Goal: Task Accomplishment & Management: Manage account settings

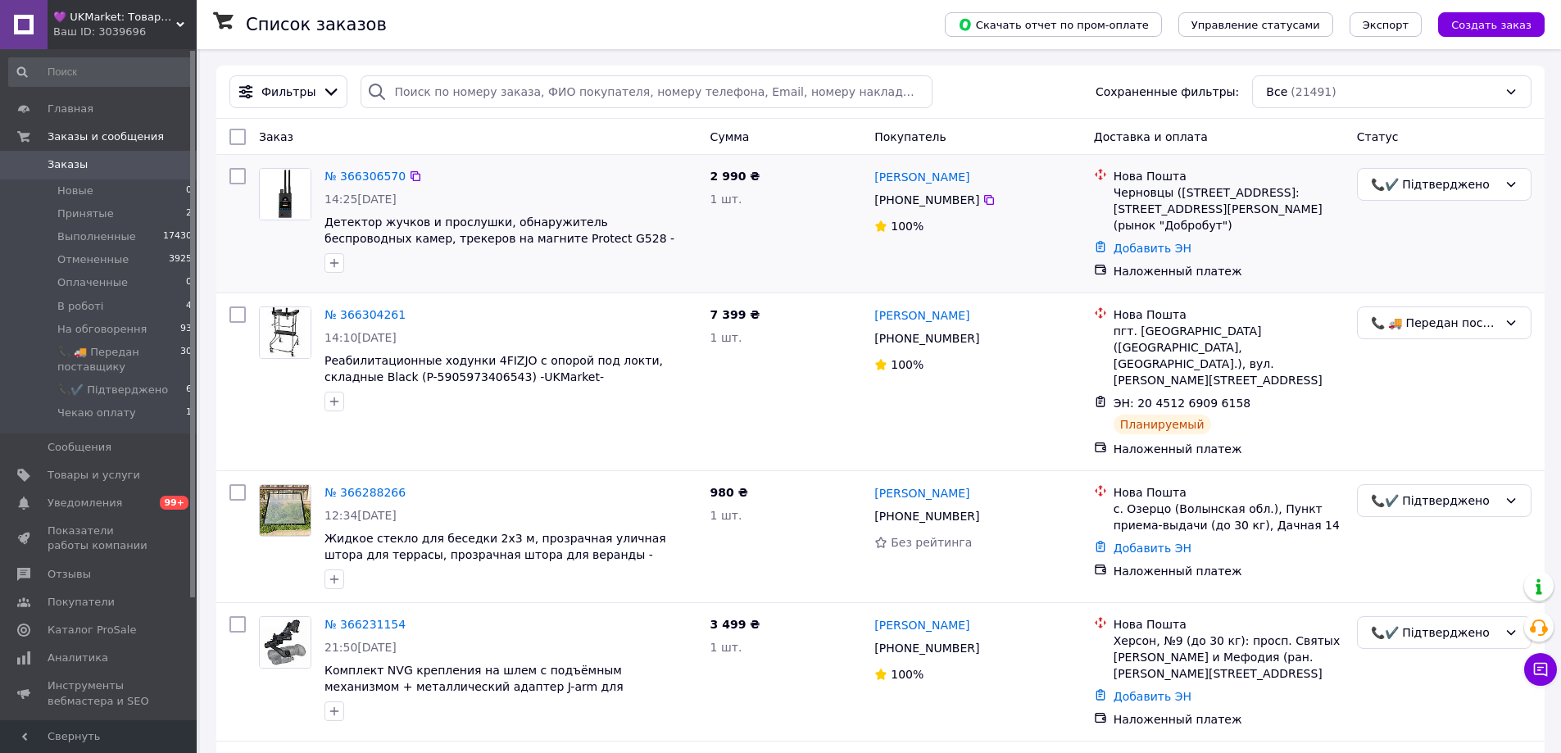
click at [1034, 173] on div "Ігор Кауля" at bounding box center [977, 176] width 209 height 20
click at [777, 227] on div "2 990 ₴ 1 шт." at bounding box center [786, 223] width 165 height 125
click at [824, 186] on div "2 990 ₴ 1 шт." at bounding box center [786, 223] width 165 height 125
click at [111, 381] on li "📞✔️ Підтверджено 6" at bounding box center [101, 390] width 202 height 23
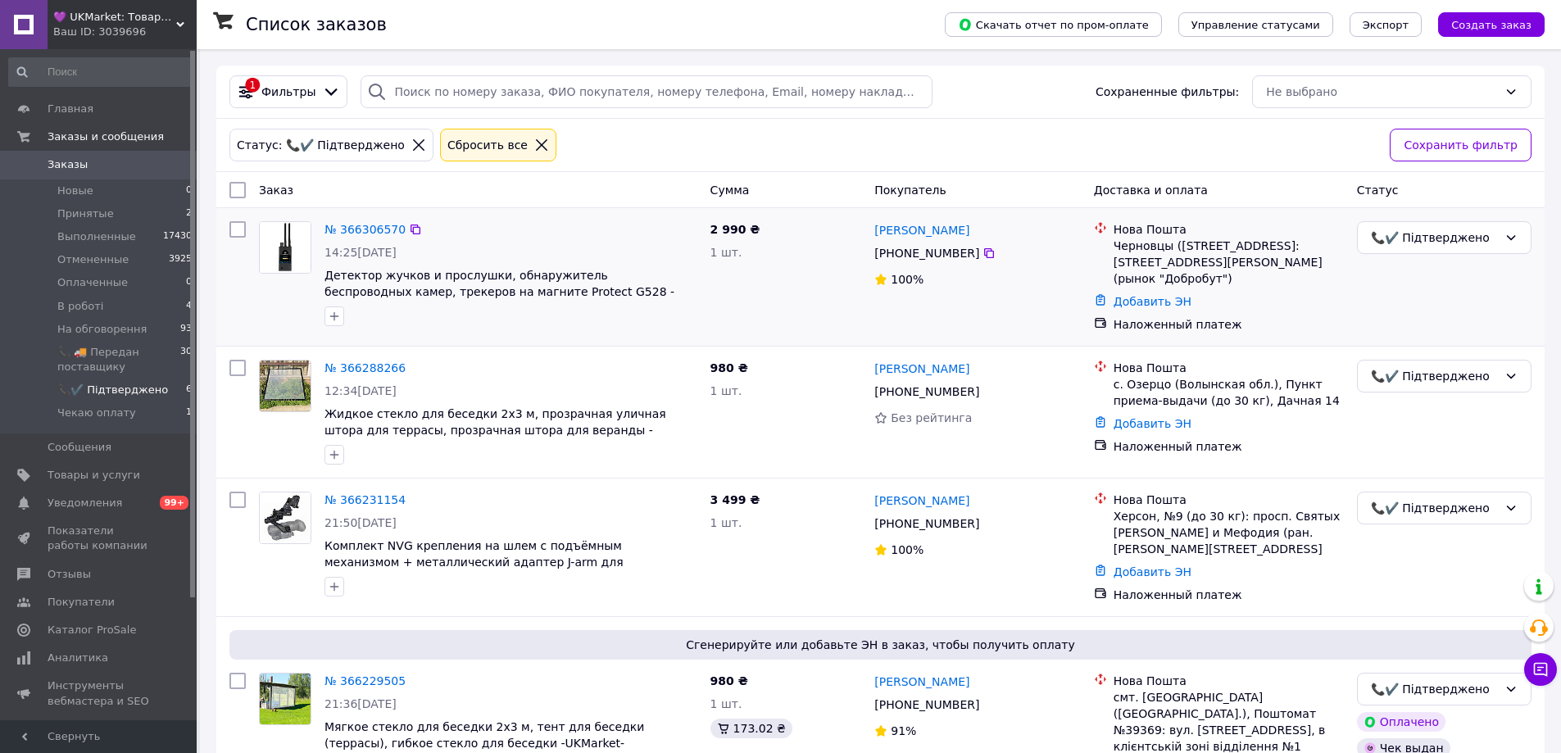
click at [811, 251] on div "1 шт." at bounding box center [786, 252] width 152 height 16
click at [790, 287] on div "2 990 ₴ 1 шт." at bounding box center [786, 277] width 165 height 125
click at [791, 286] on div "2 990 ₴ 1 шт." at bounding box center [786, 277] width 165 height 125
click at [353, 234] on link "№ 366306570" at bounding box center [364, 229] width 81 height 13
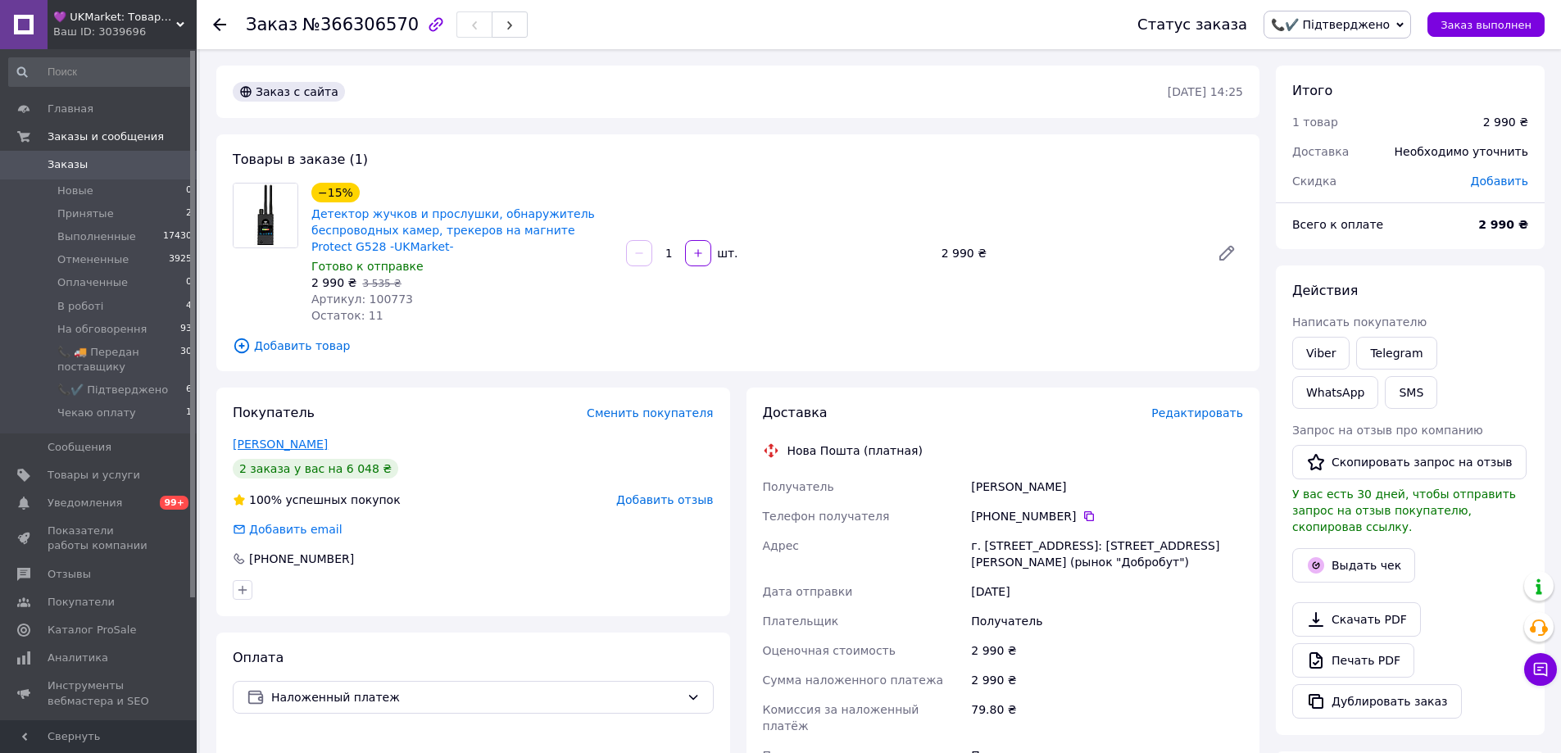
click at [259, 440] on link "Кауля Ігор" at bounding box center [280, 444] width 95 height 13
click at [857, 291] on div "−15% Детектор жучков и прослушки, обнаружитель беспроводных камер, трекеров на …" at bounding box center [777, 252] width 945 height 147
click at [844, 175] on div "Товары в заказе (1) −15% Детектор жучков и прослушки, обнаружитель беспроводных…" at bounding box center [737, 252] width 1043 height 237
click at [120, 384] on span "📞✔️ Підтверджено" at bounding box center [112, 390] width 111 height 15
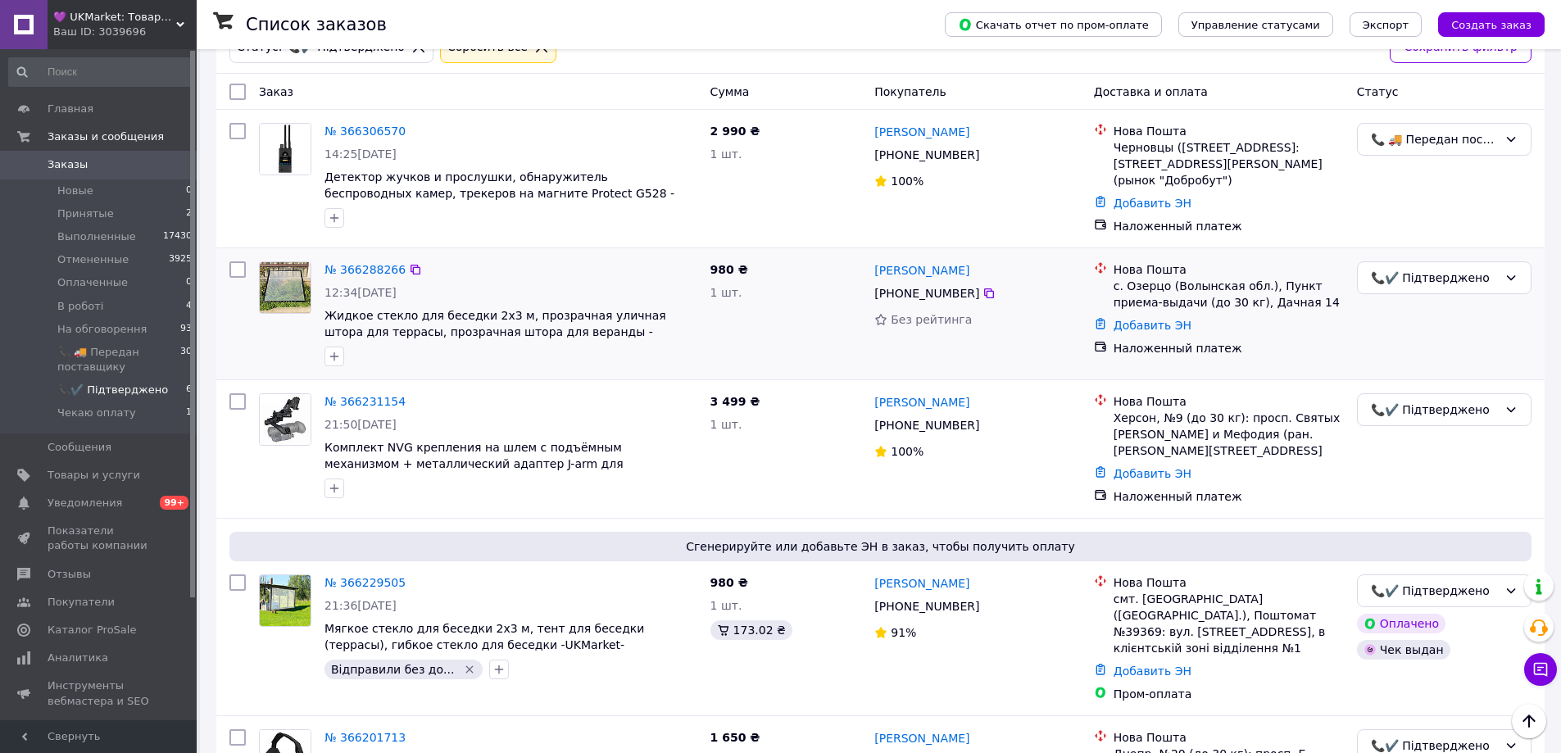
scroll to position [96, 0]
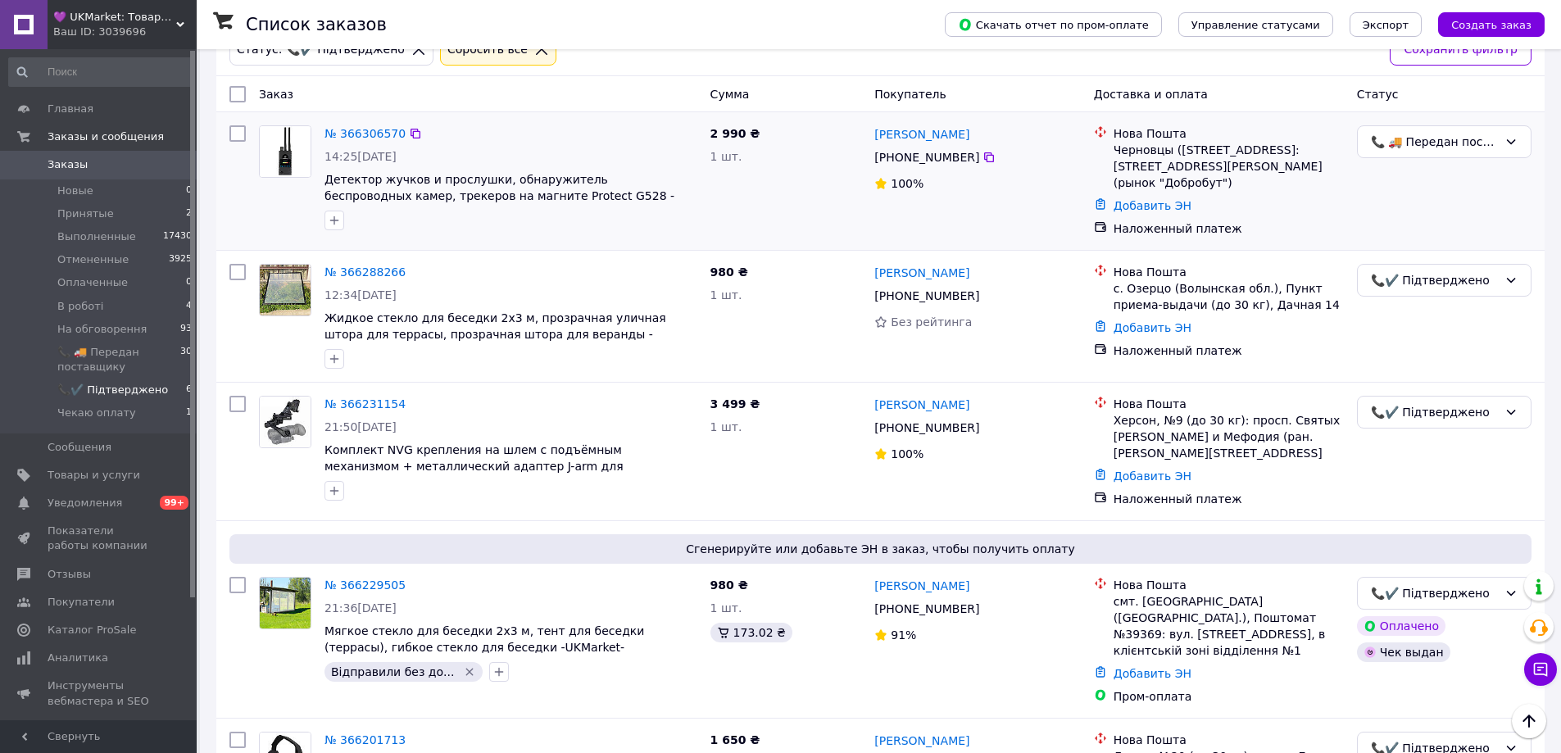
click at [819, 171] on div "2 990 ₴ 1 шт." at bounding box center [786, 181] width 165 height 125
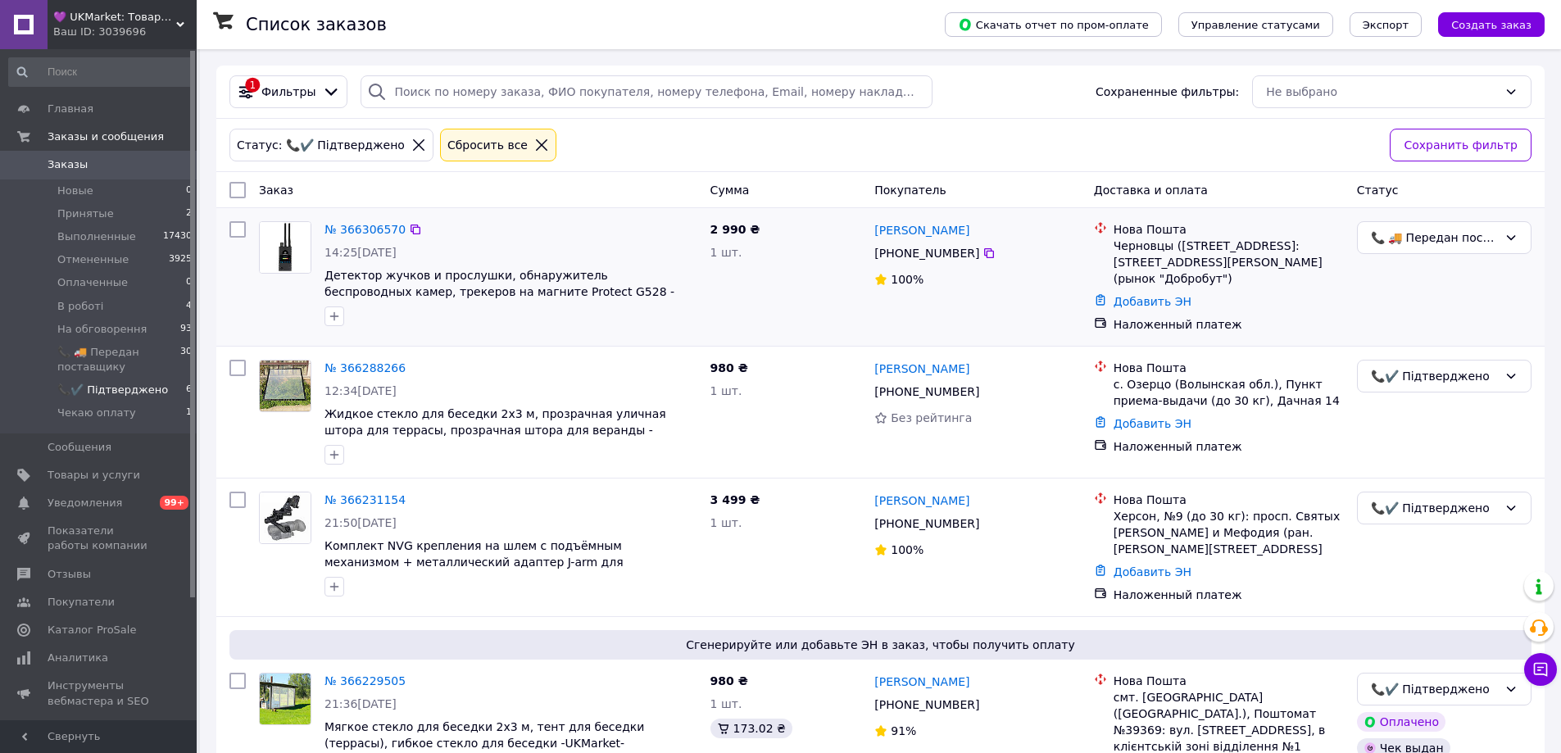
click at [809, 291] on div "2 990 ₴ 1 шт." at bounding box center [786, 277] width 165 height 125
click at [372, 493] on link "№ 366231154" at bounding box center [364, 499] width 81 height 13
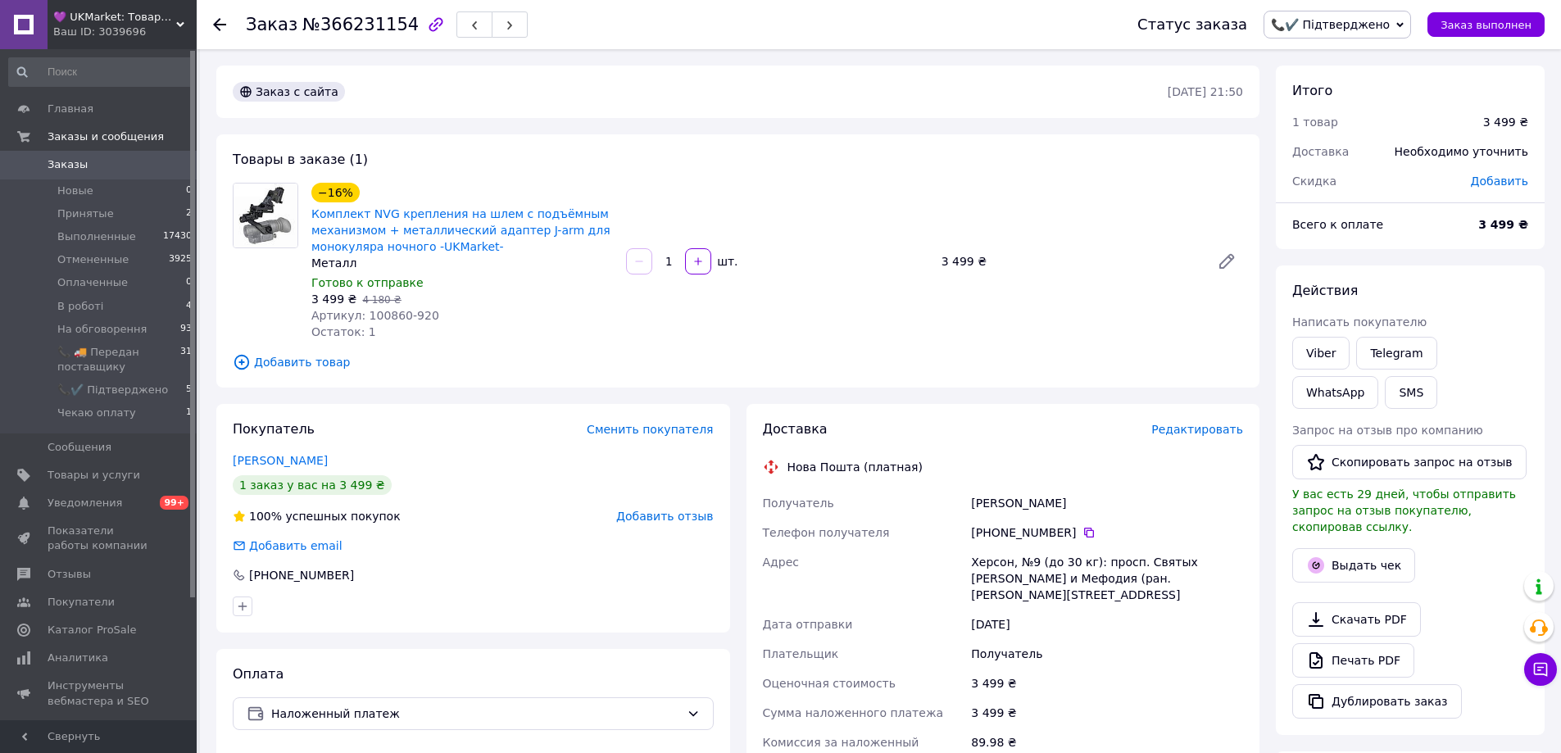
click at [836, 188] on div "−16% Комплект NVG крепления на шлем c подъёмным механизмом + металлический адап…" at bounding box center [777, 261] width 945 height 164
click at [847, 320] on div "−16% Комплект NVG крепления на шлем c подъёмным механизмом + металлический адап…" at bounding box center [777, 261] width 945 height 164
click at [844, 322] on div "−16% Комплект NVG крепления на шлем c подъёмным механизмом + металлический адап…" at bounding box center [777, 261] width 945 height 164
click at [841, 321] on div "−16% Комплект NVG крепления на шлем c подъёмным механизмом + металлический адап…" at bounding box center [777, 261] width 945 height 164
click at [860, 324] on div "−16% Комплект NVG крепления на шлем c подъёмным механизмом + металлический адап…" at bounding box center [777, 261] width 945 height 164
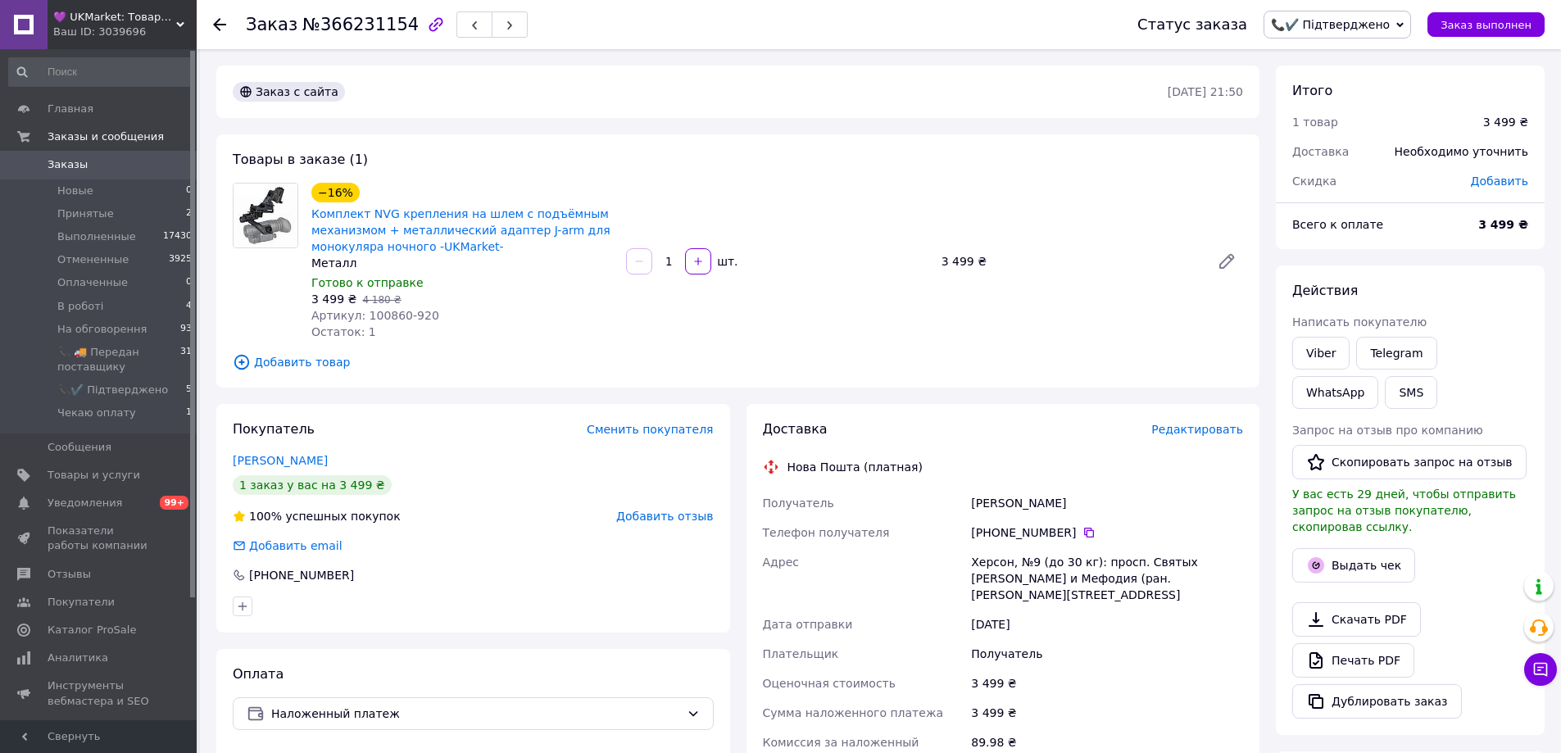
click at [863, 328] on div "−16% Комплект NVG крепления на шлем c подъёмным механизмом + металлический адап…" at bounding box center [777, 261] width 945 height 164
click at [906, 307] on div "−16% Комплект NVG крепления на шлем c подъёмным механизмом + металлический адап…" at bounding box center [777, 261] width 945 height 164
click at [864, 345] on div "Товары в заказе (1) −16% Комплект NVG крепления на шлем c подъёмным механизмом …" at bounding box center [737, 260] width 1043 height 253
click at [860, 338] on div "−16% Комплект NVG крепления на шлем c подъёмным механизмом + металлический адап…" at bounding box center [777, 261] width 945 height 164
click at [753, 20] on div "Заказ №366231154" at bounding box center [652, 24] width 813 height 49
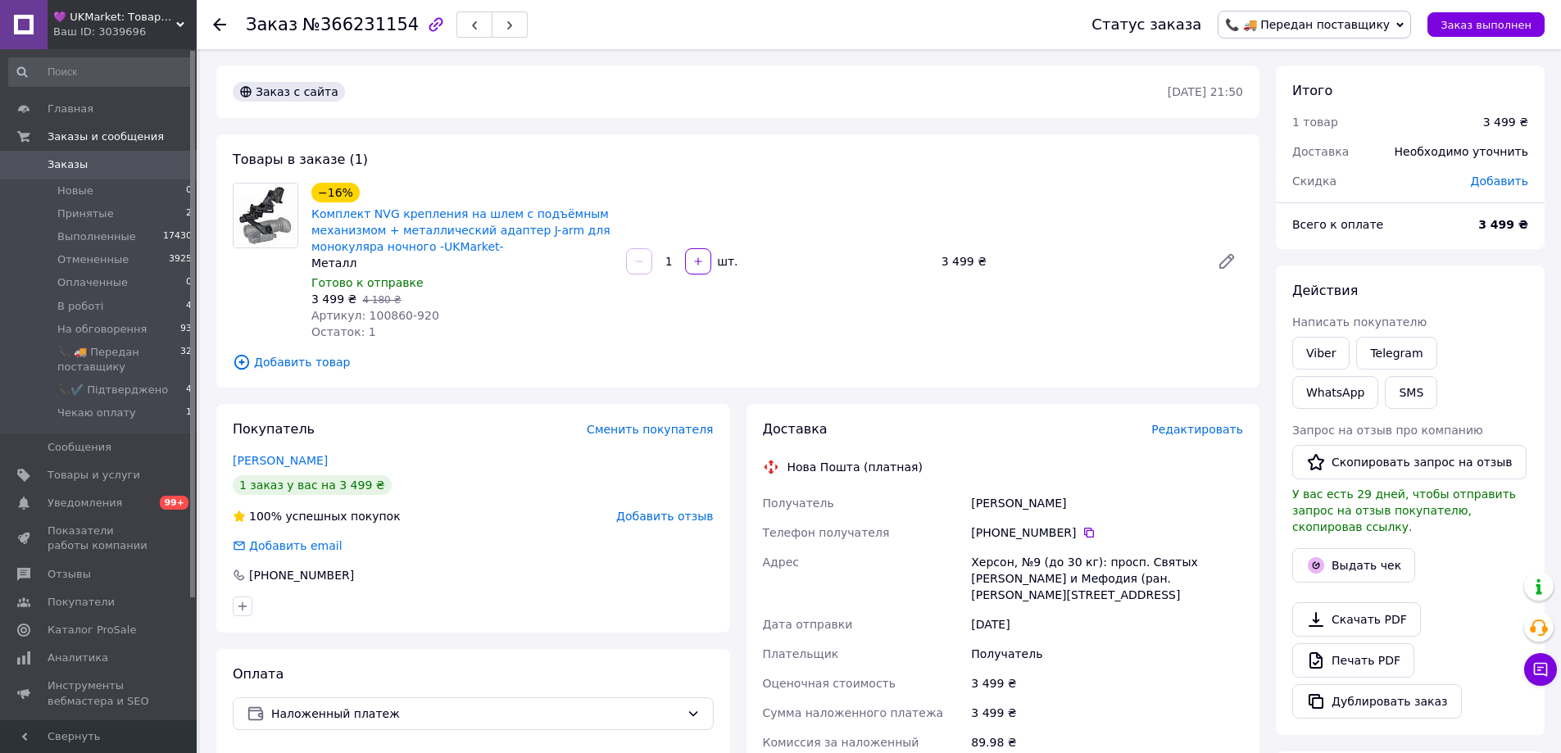
click at [217, 20] on icon at bounding box center [219, 24] width 13 height 13
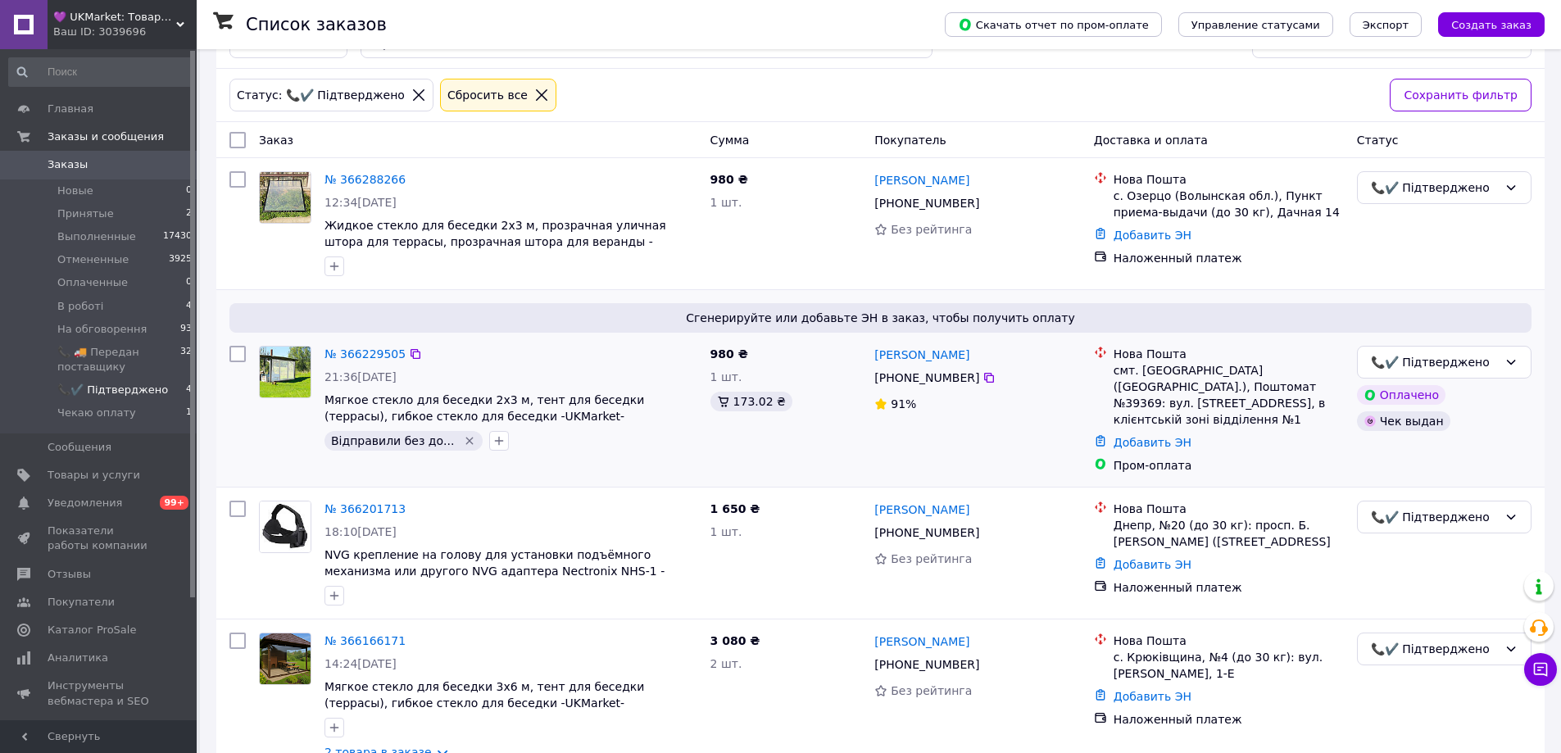
scroll to position [78, 0]
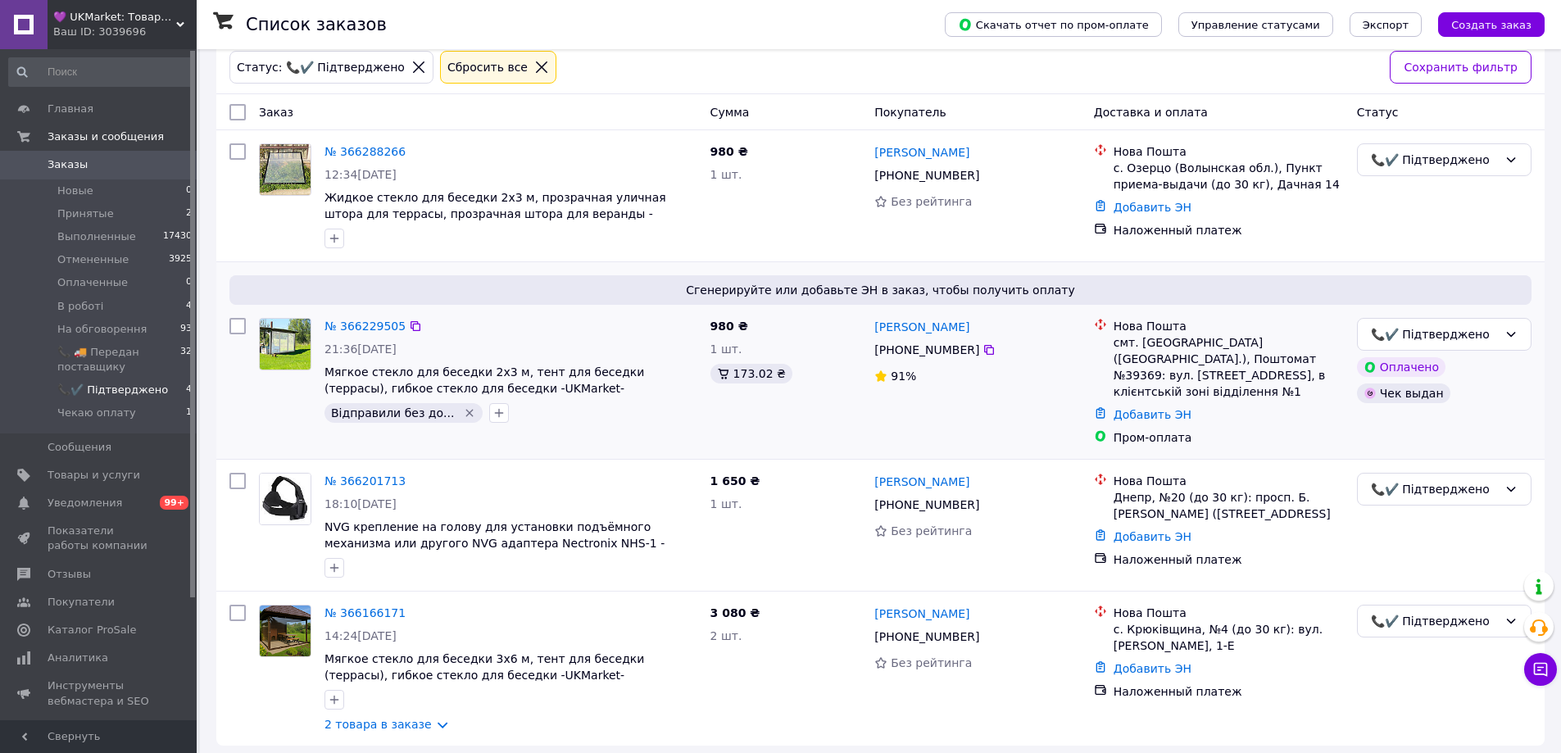
click at [813, 342] on div "1 шт." at bounding box center [786, 349] width 152 height 16
click at [787, 537] on div "1 650 ₴ 1 шт." at bounding box center [786, 525] width 165 height 118
click at [349, 474] on link "№ 366201713" at bounding box center [364, 480] width 81 height 13
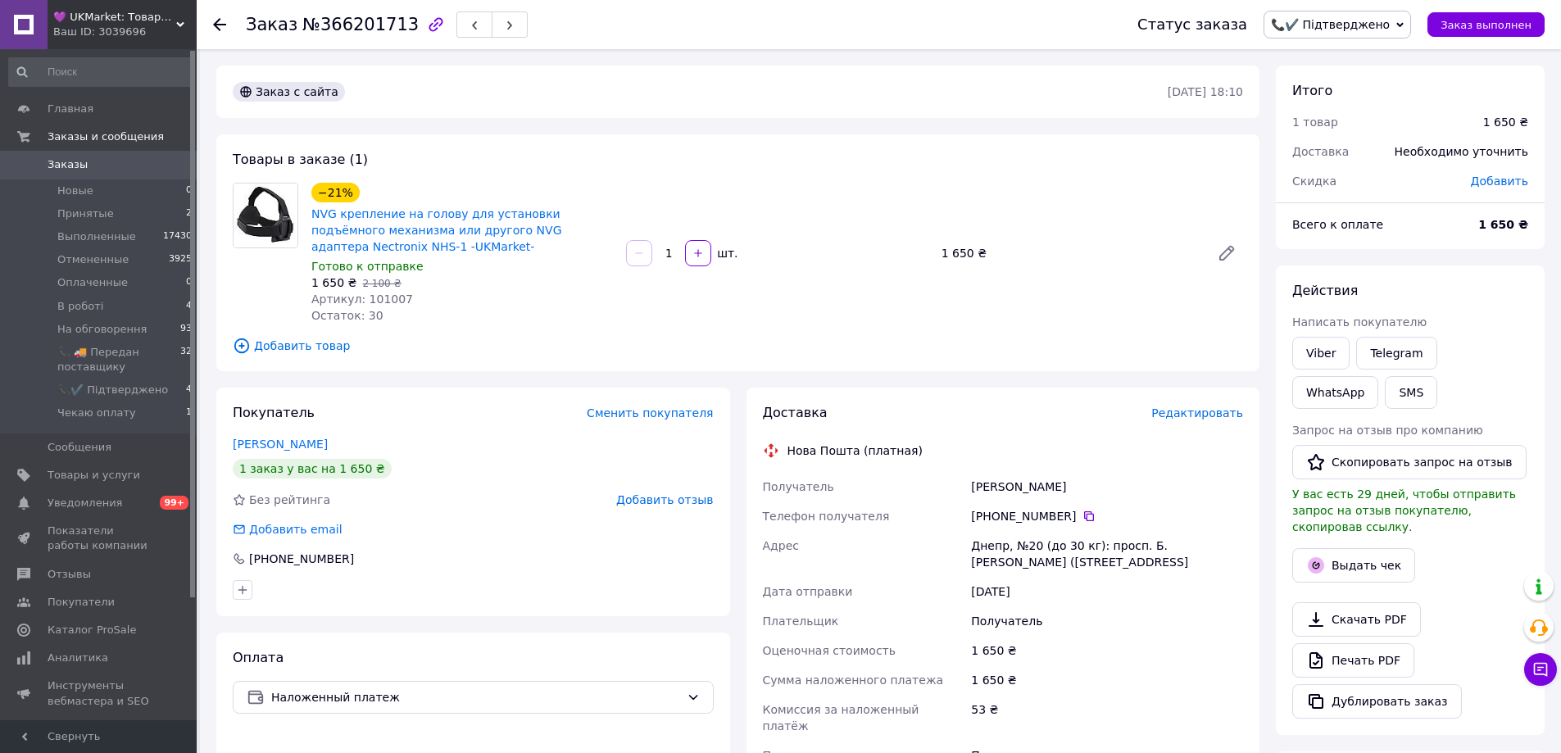
drag, startPoint x: 814, startPoint y: 193, endPoint x: 610, endPoint y: 87, distance: 230.9
click at [814, 194] on div "−21% NVG крепление на голову для установки подъёмного механизма или другого NVG…" at bounding box center [777, 252] width 945 height 147
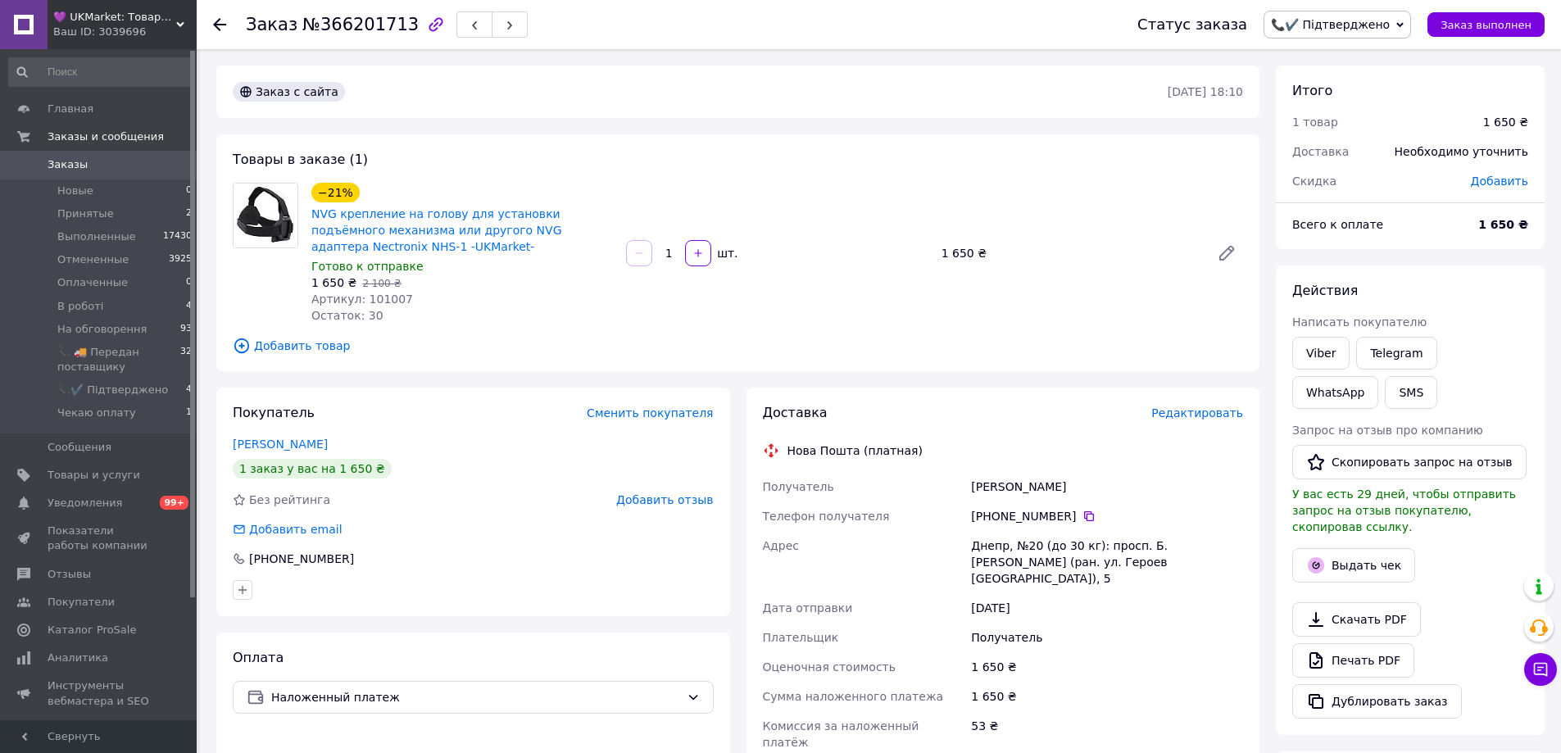
click at [220, 22] on icon at bounding box center [219, 24] width 13 height 13
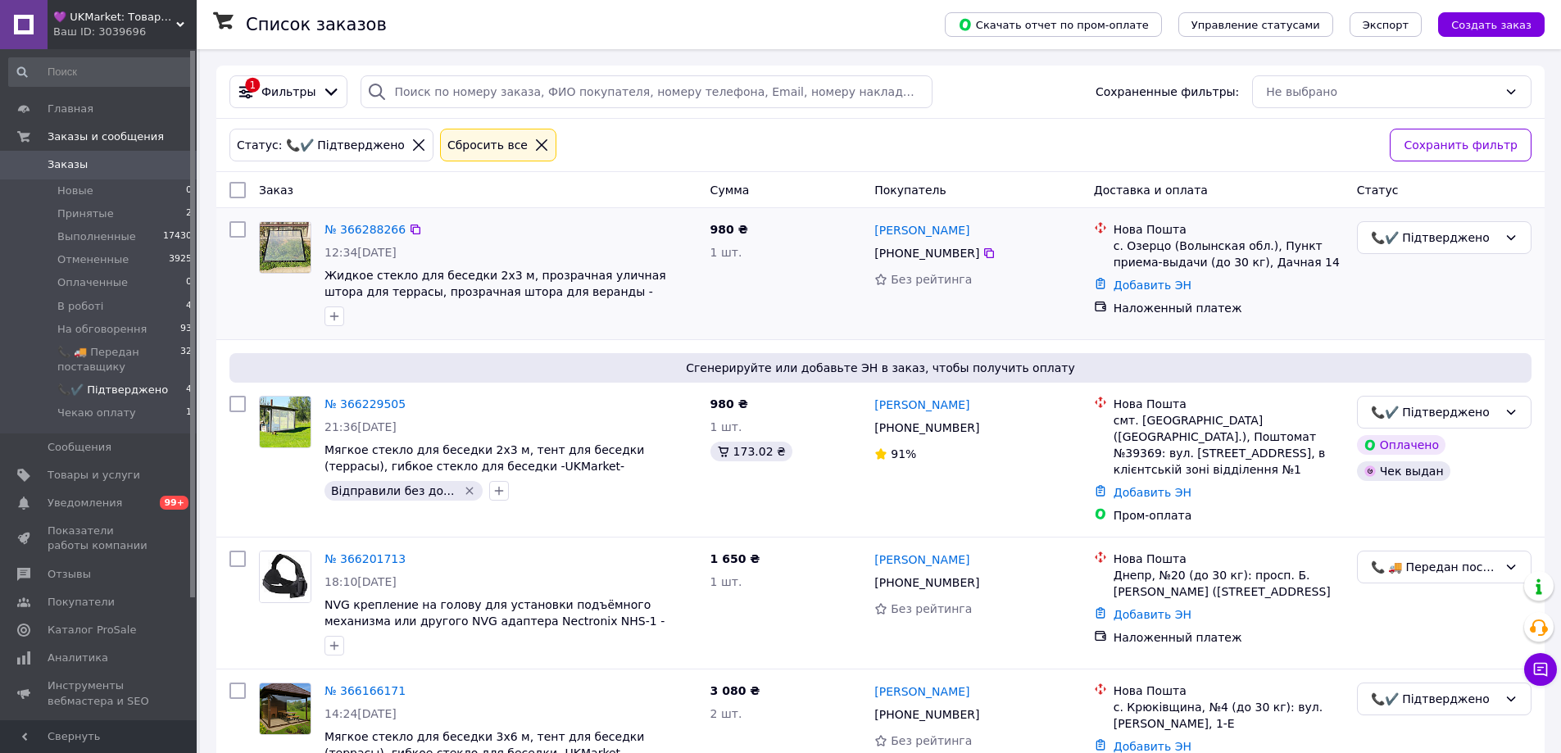
click at [802, 293] on div "980 ₴ 1 шт." at bounding box center [786, 274] width 165 height 118
click at [814, 249] on div "1 шт." at bounding box center [786, 252] width 152 height 16
click at [811, 251] on div "1 шт." at bounding box center [786, 252] width 152 height 16
click at [821, 250] on div "1 шт." at bounding box center [786, 252] width 152 height 16
click at [371, 404] on link "№ 366229505" at bounding box center [364, 403] width 81 height 13
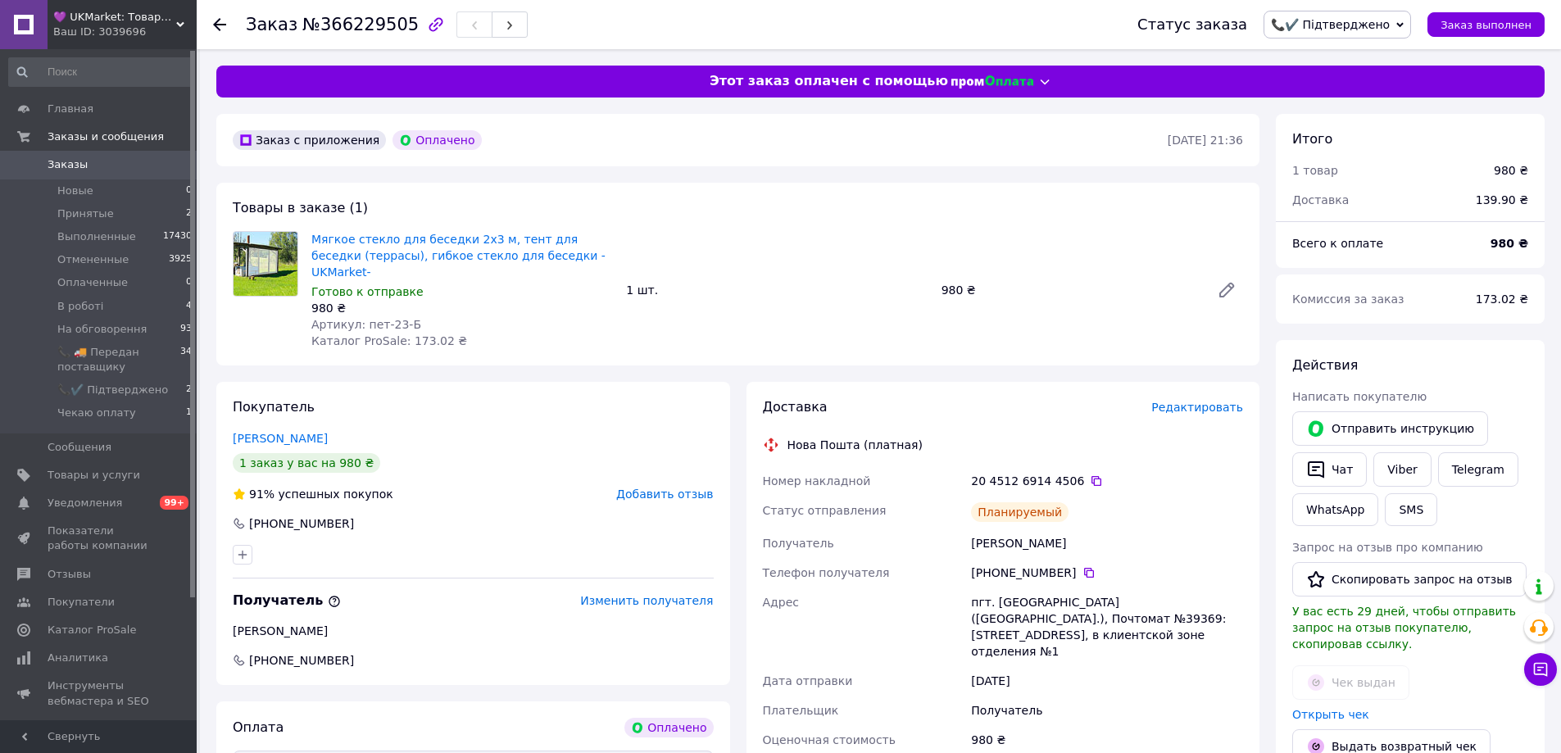
click at [841, 279] on div "1 шт." at bounding box center [776, 290] width 315 height 23
click at [133, 30] on div "Ваш ID: 3039696" at bounding box center [124, 32] width 143 height 15
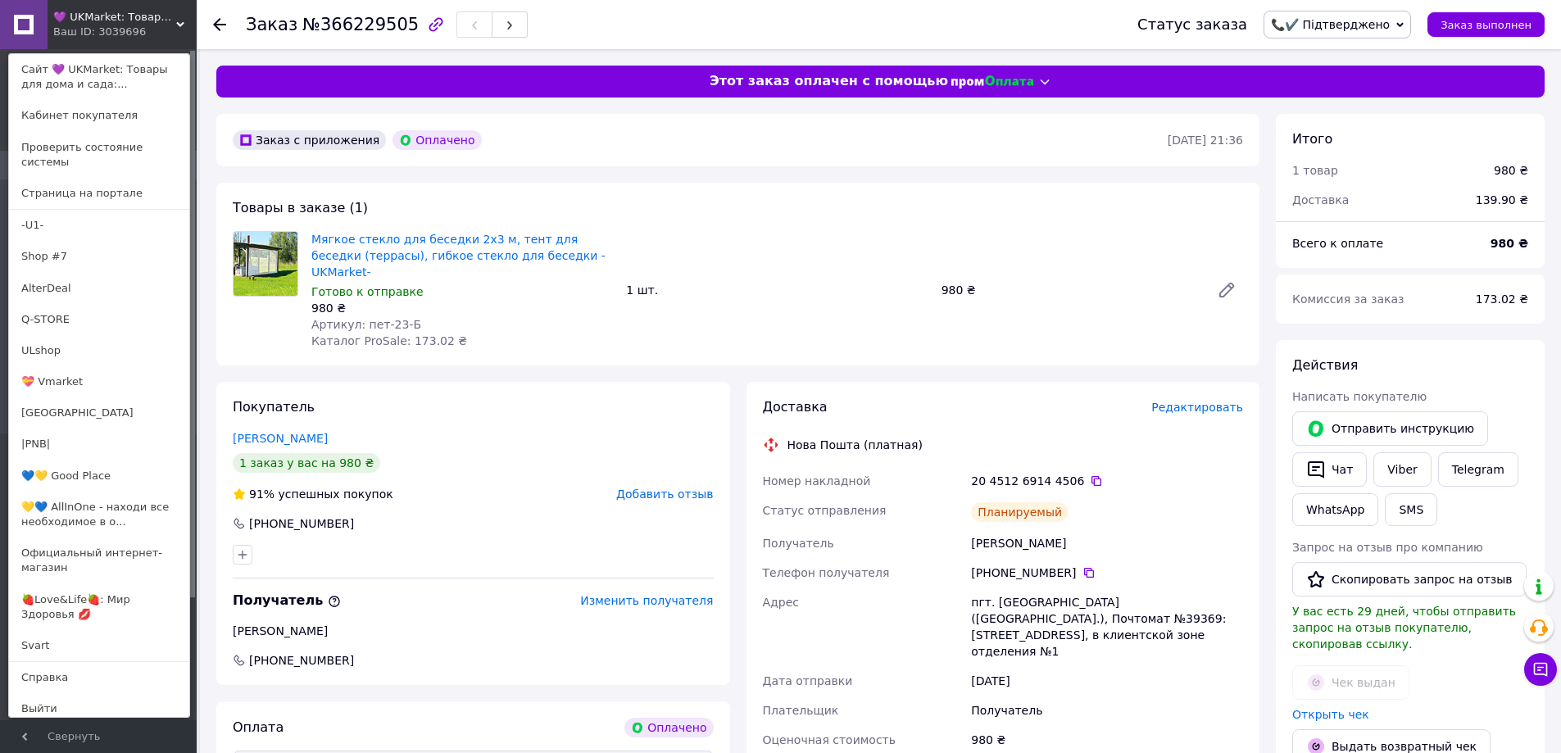
click at [113, 29] on div "Ваш ID: 3039696" at bounding box center [87, 32] width 69 height 15
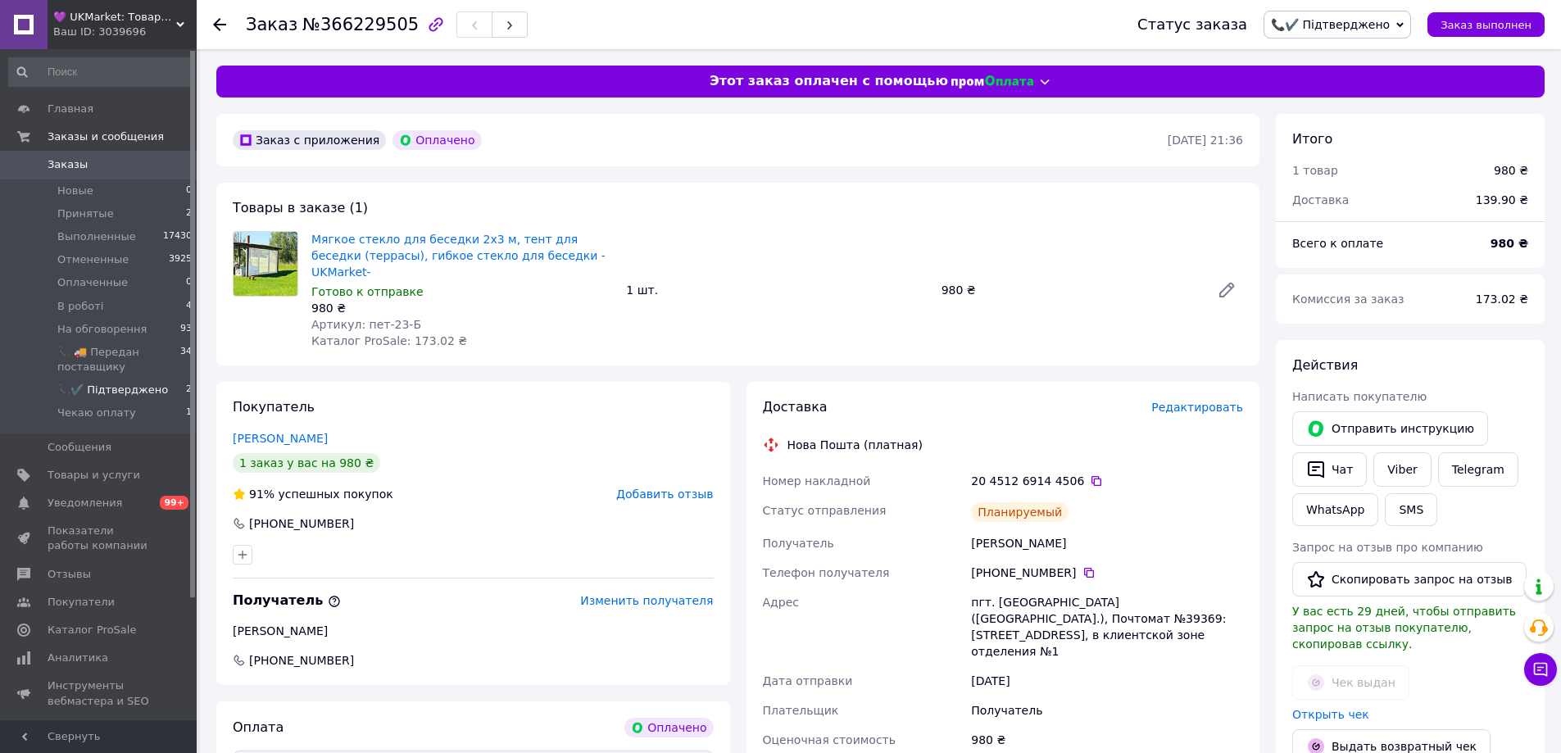
click at [111, 383] on span "📞✔️ Підтверджено" at bounding box center [112, 390] width 111 height 15
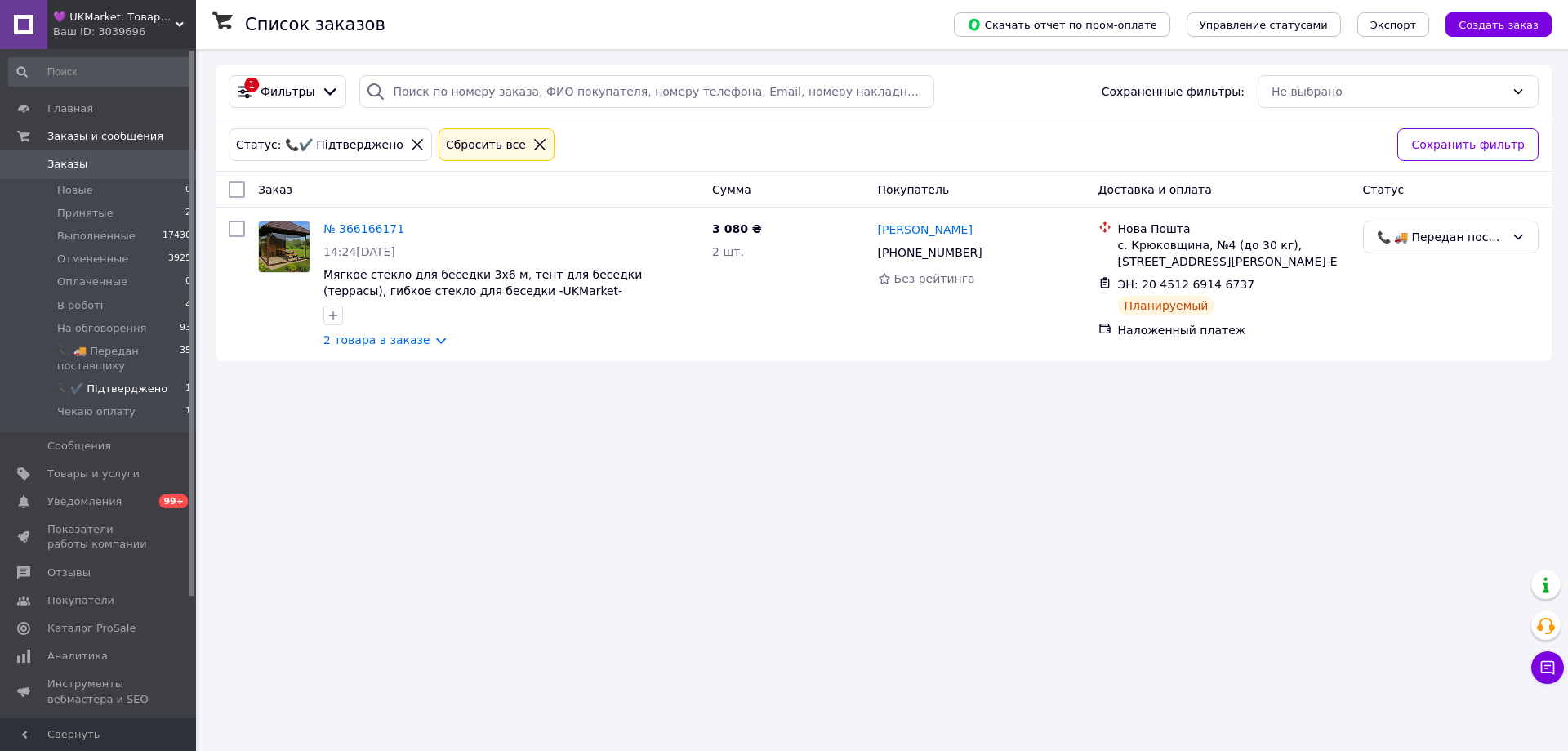
click at [88, 37] on div "Ваш ID: 3039696" at bounding box center [124, 32] width 143 height 15
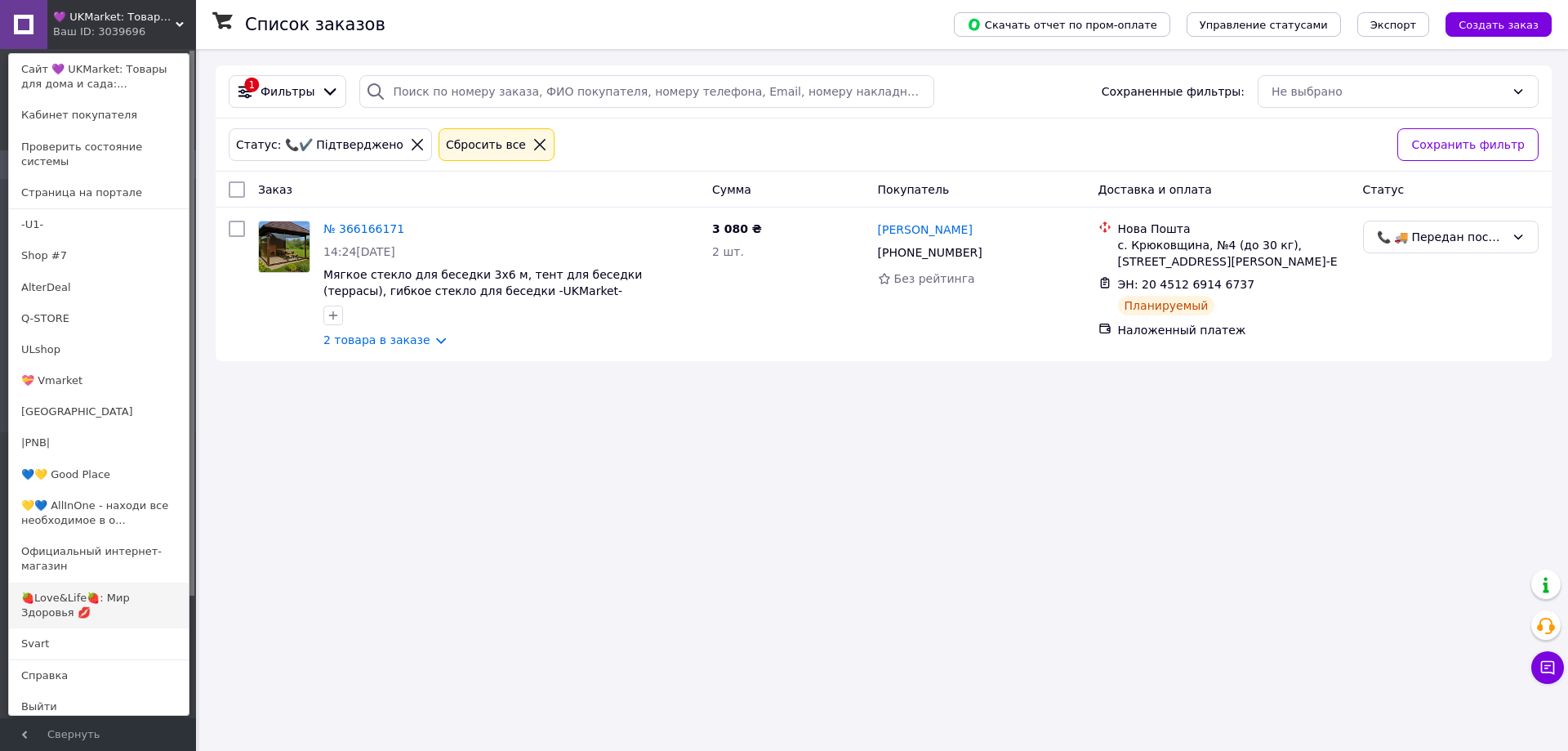
click at [42, 582] on link "🍓Love&Life🍓: Мир Здоровья 💋" at bounding box center [99, 605] width 179 height 46
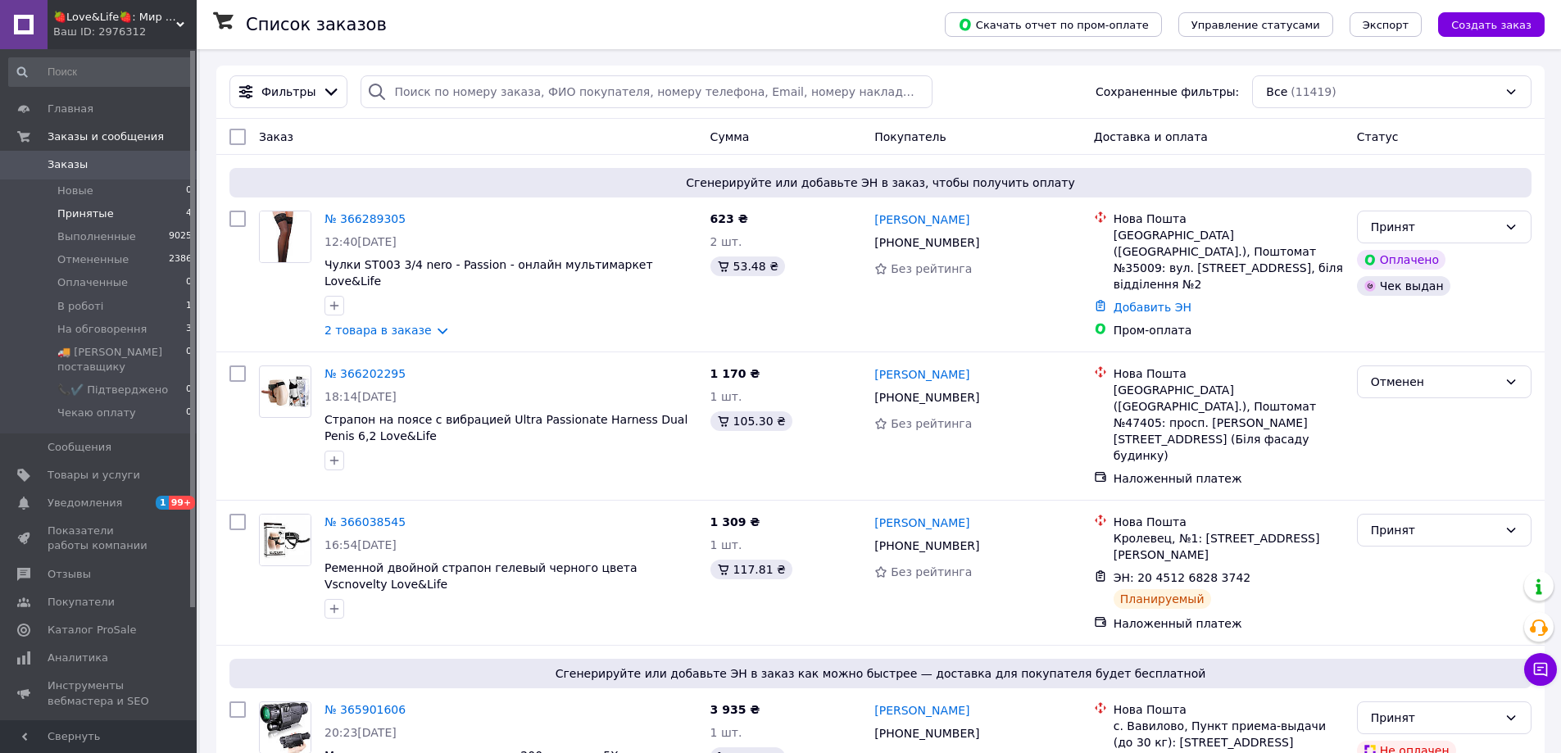
click at [74, 206] on span "Принятые" at bounding box center [85, 213] width 57 height 15
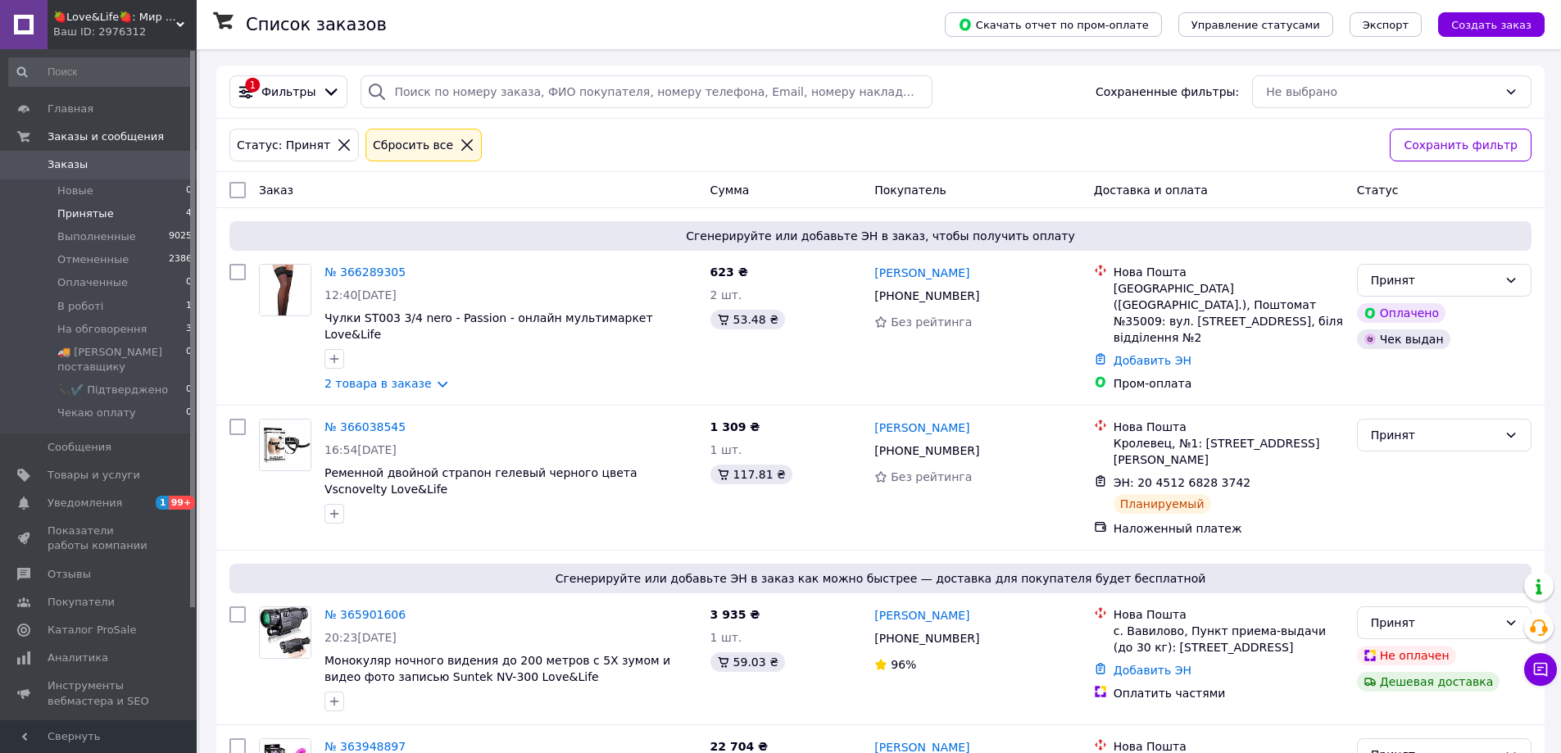
click at [142, 209] on li "Принятые 4" at bounding box center [101, 213] width 202 height 23
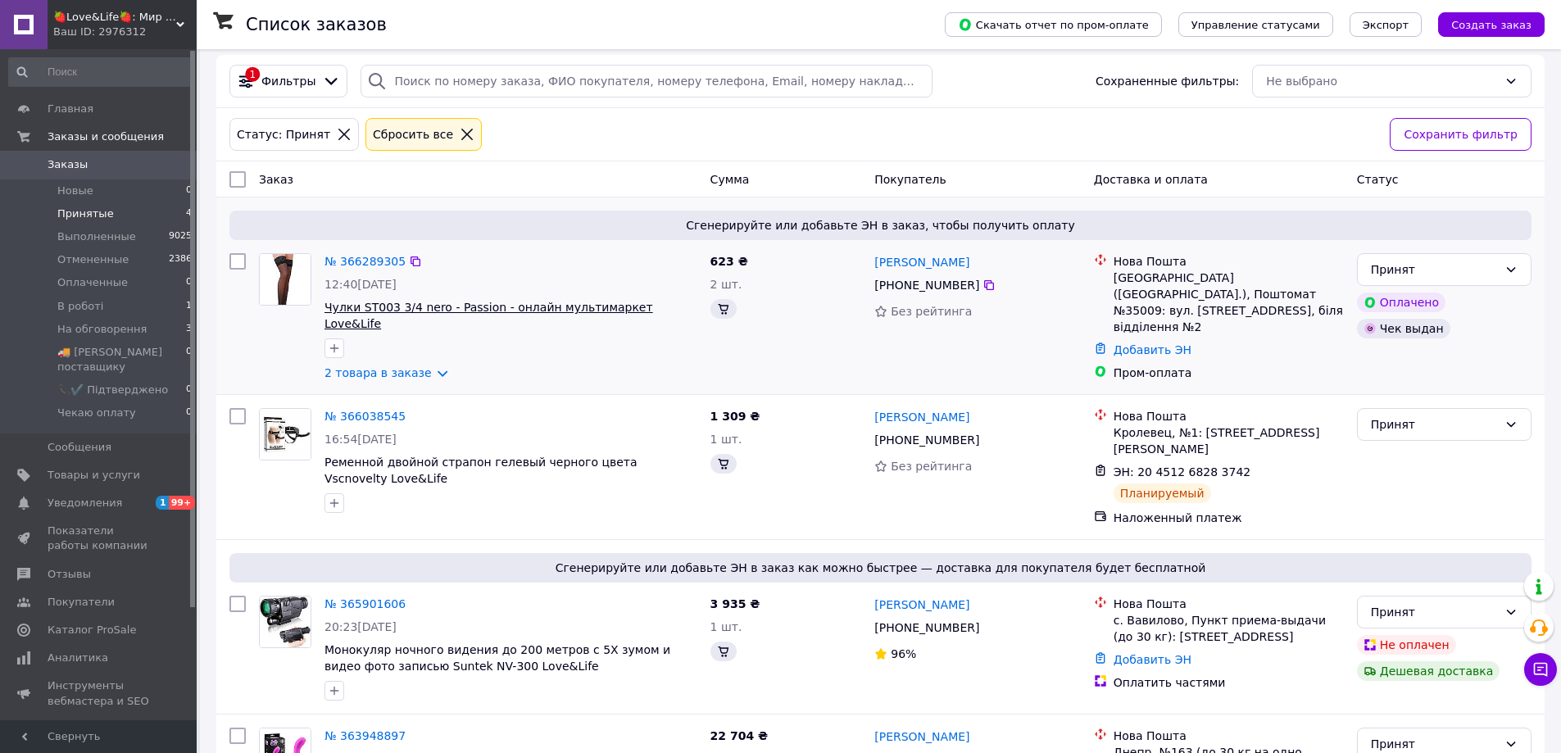
scroll to position [104, 0]
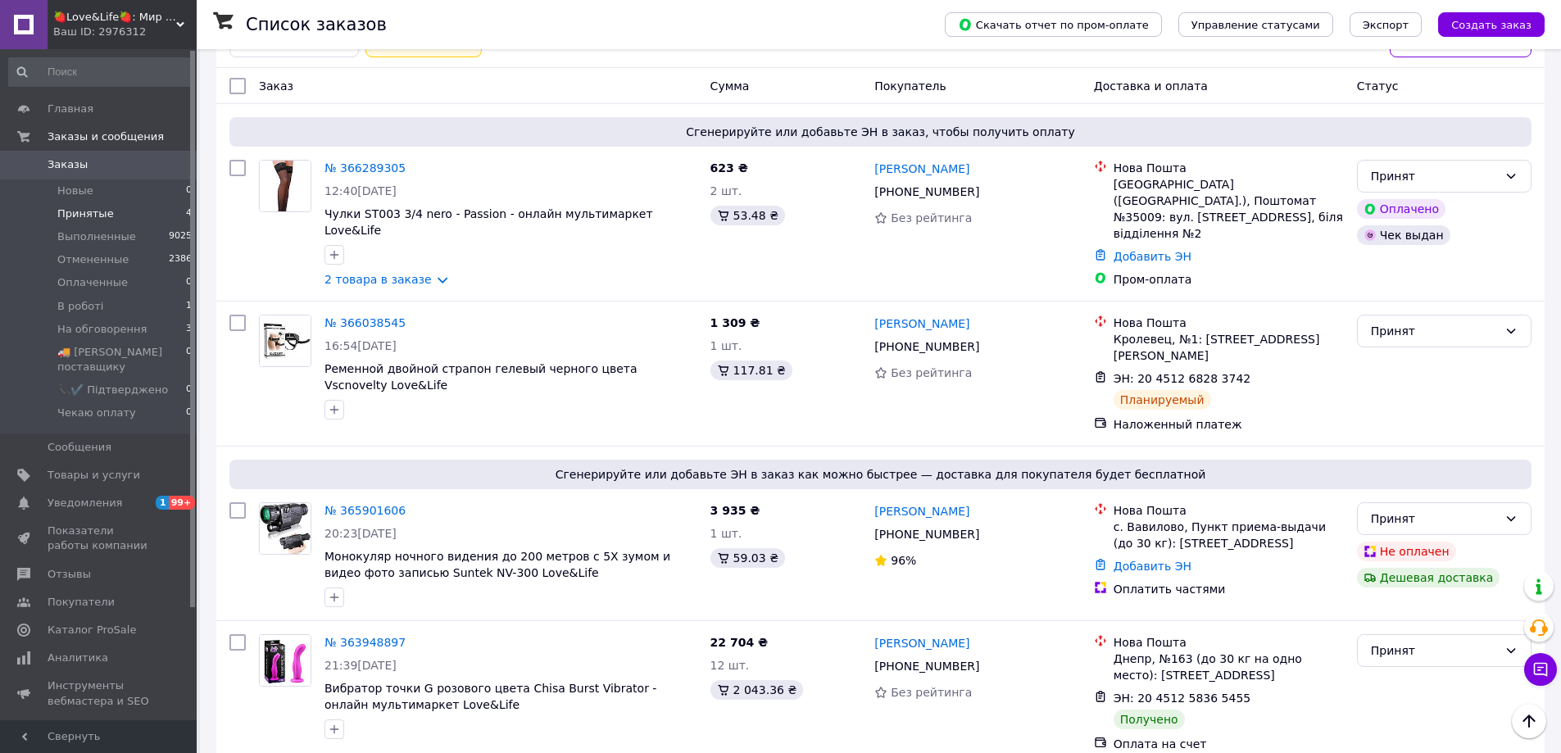
click at [96, 26] on div "Ваш ID: 2976312" at bounding box center [124, 32] width 143 height 15
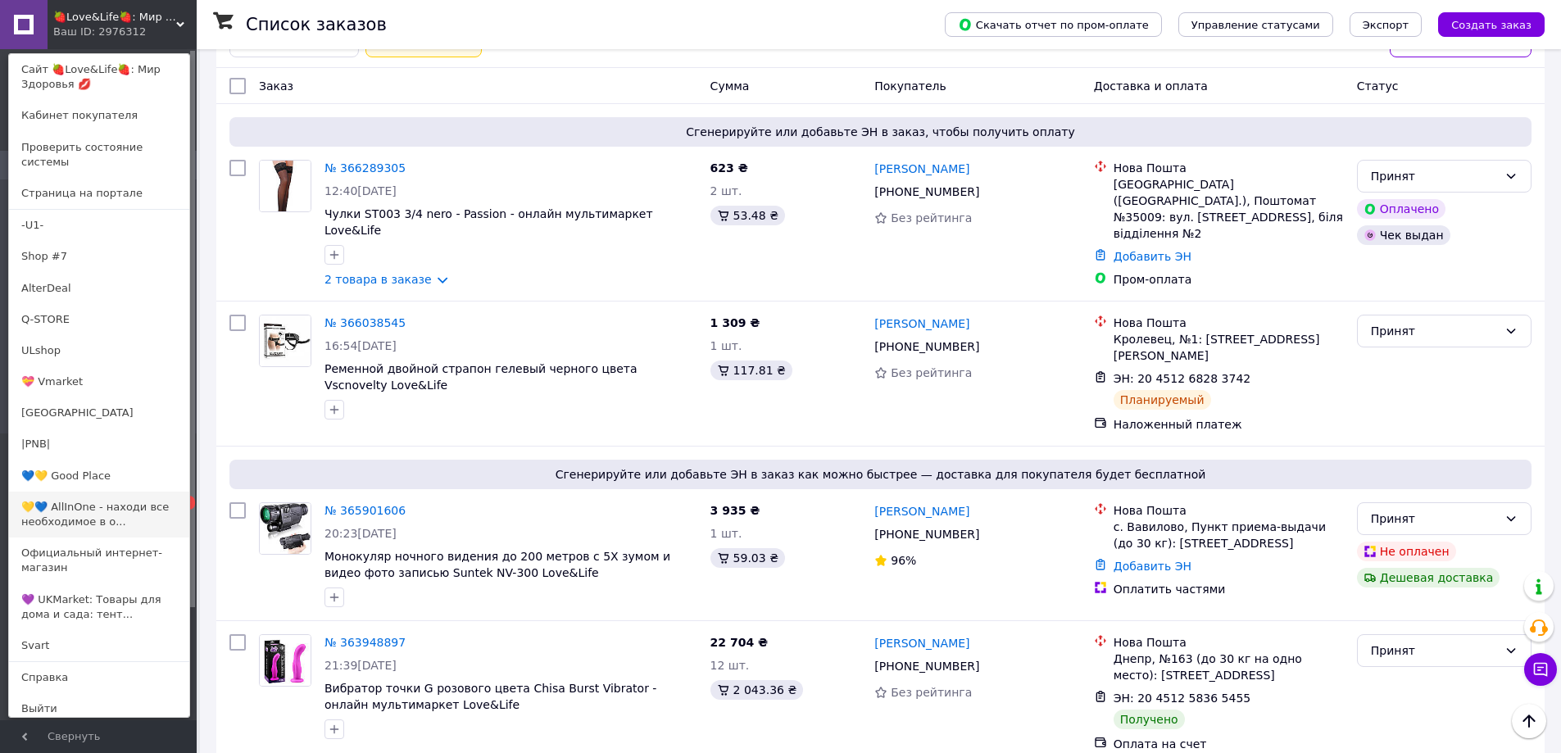
click at [89, 492] on link "💛💙 AllInOne - находи все необходимое в о..." at bounding box center [99, 515] width 180 height 46
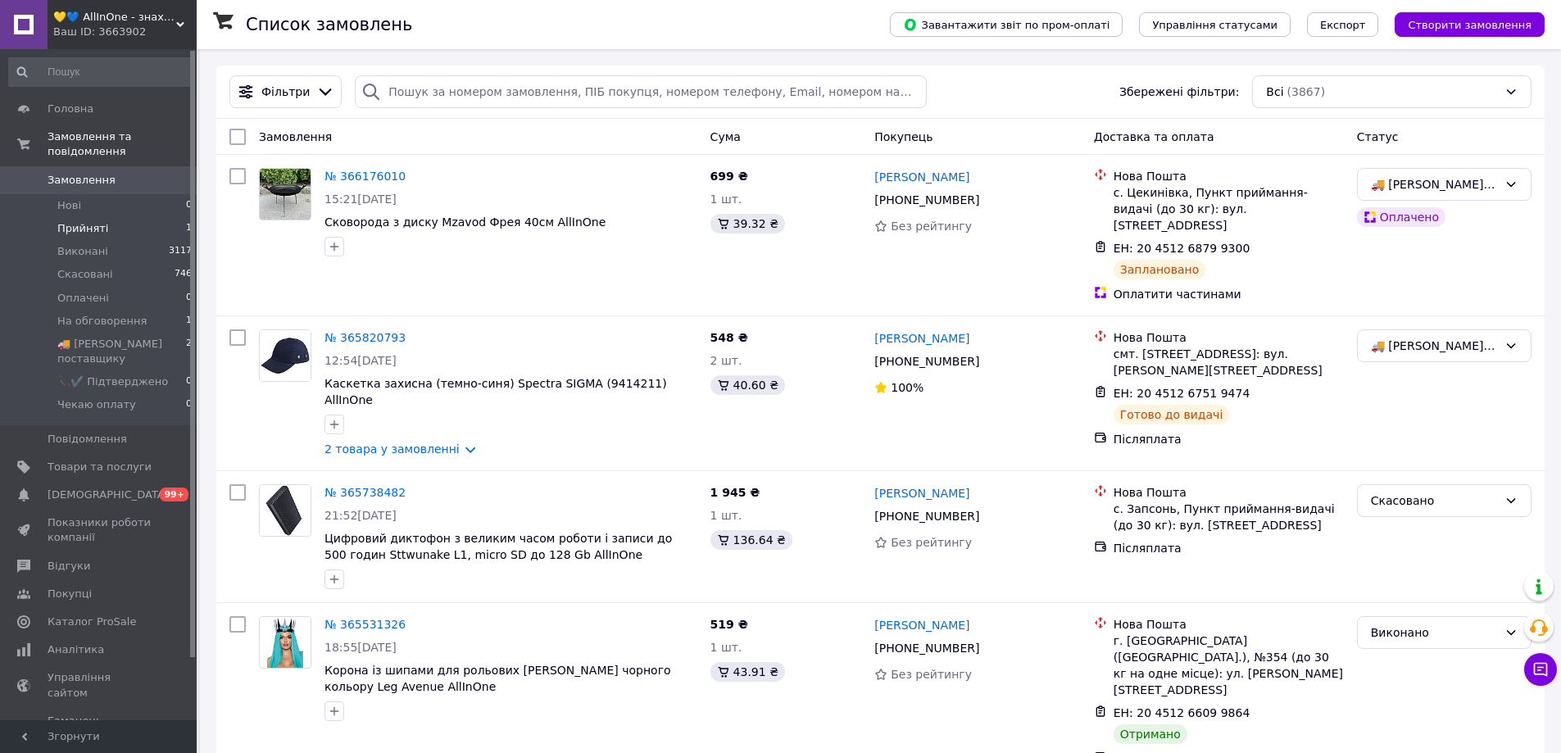
click at [70, 221] on span "Прийняті" at bounding box center [82, 228] width 51 height 15
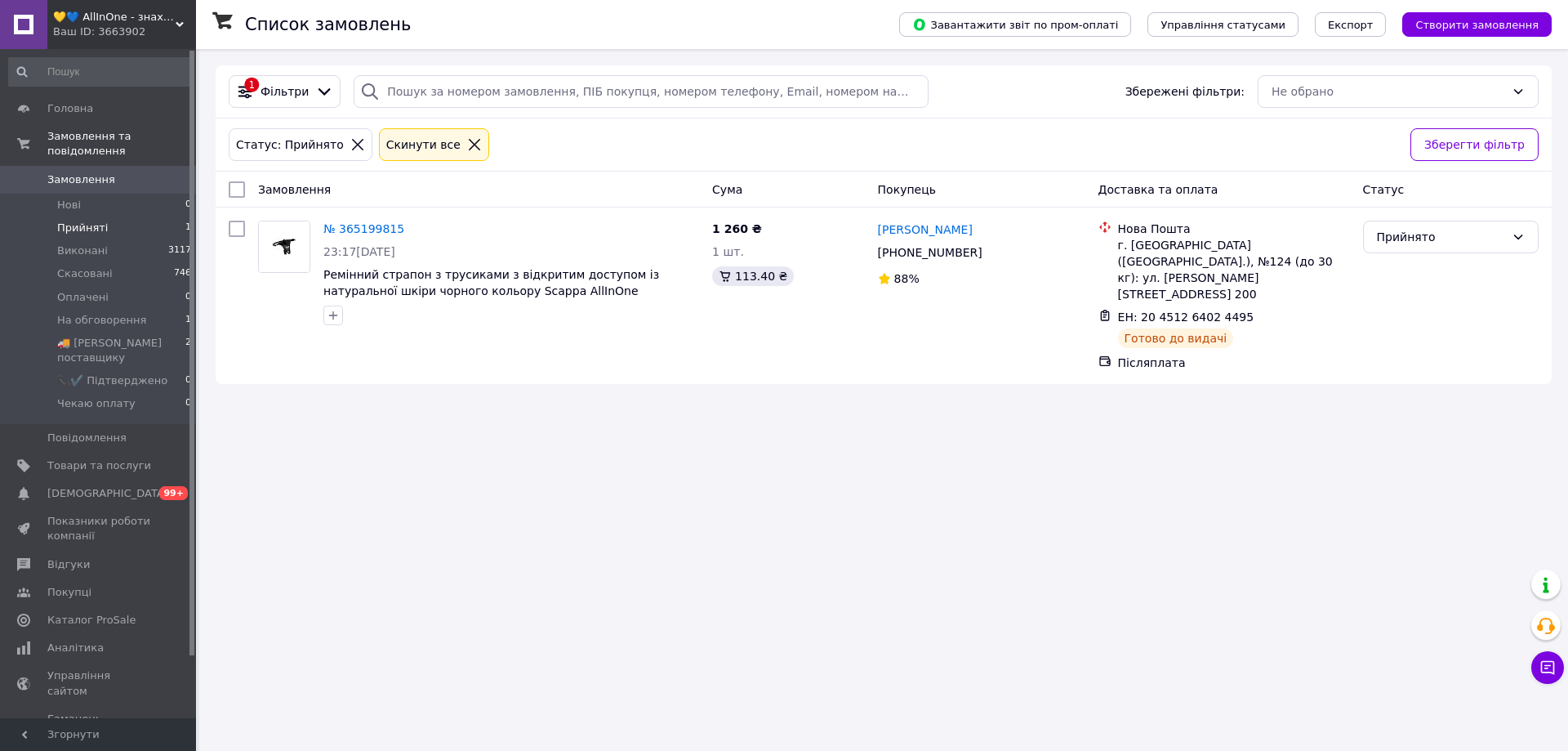
click at [153, 37] on div "Ваш ID: 3663902" at bounding box center [124, 32] width 143 height 15
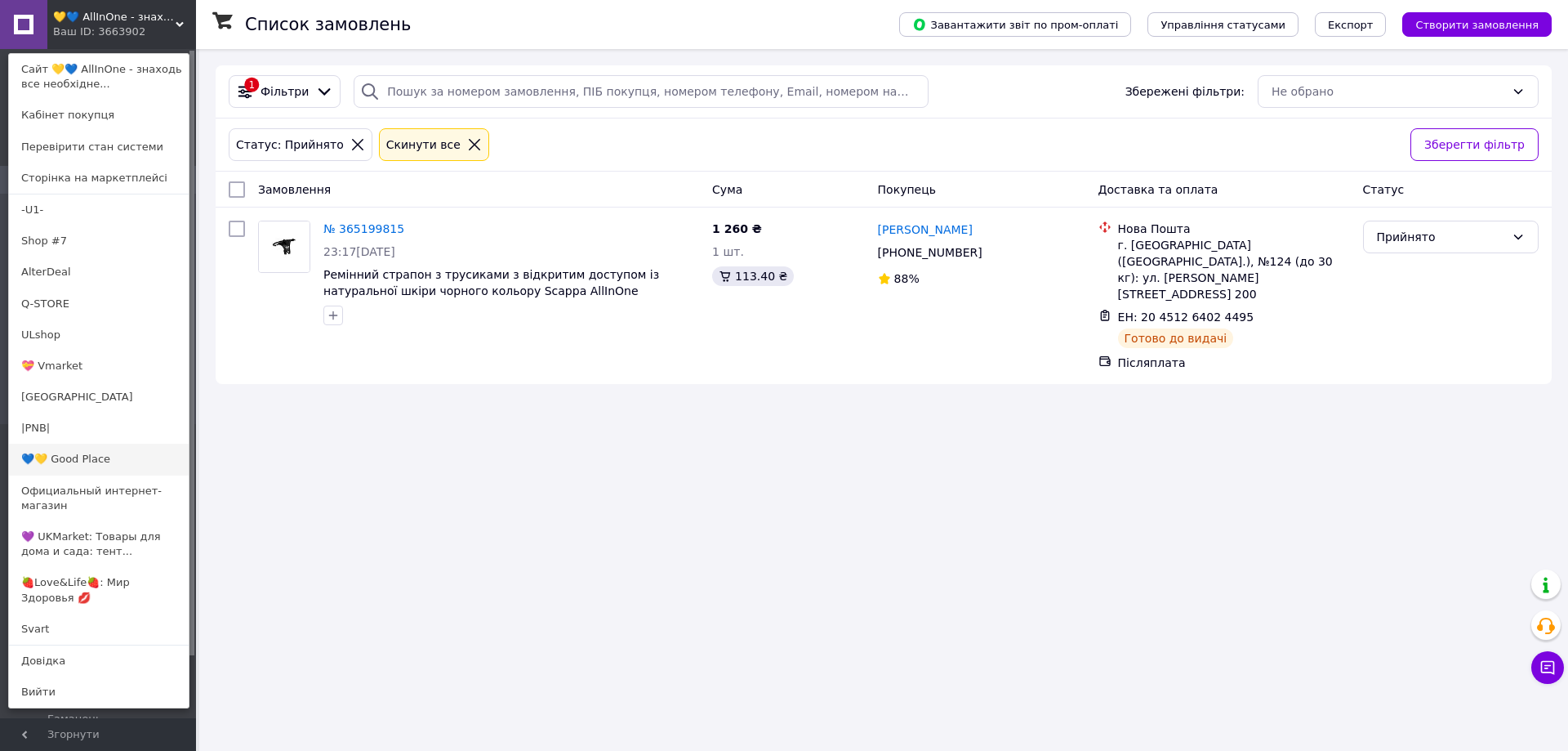
click at [151, 455] on link "💙💛 Good Place" at bounding box center [99, 459] width 179 height 31
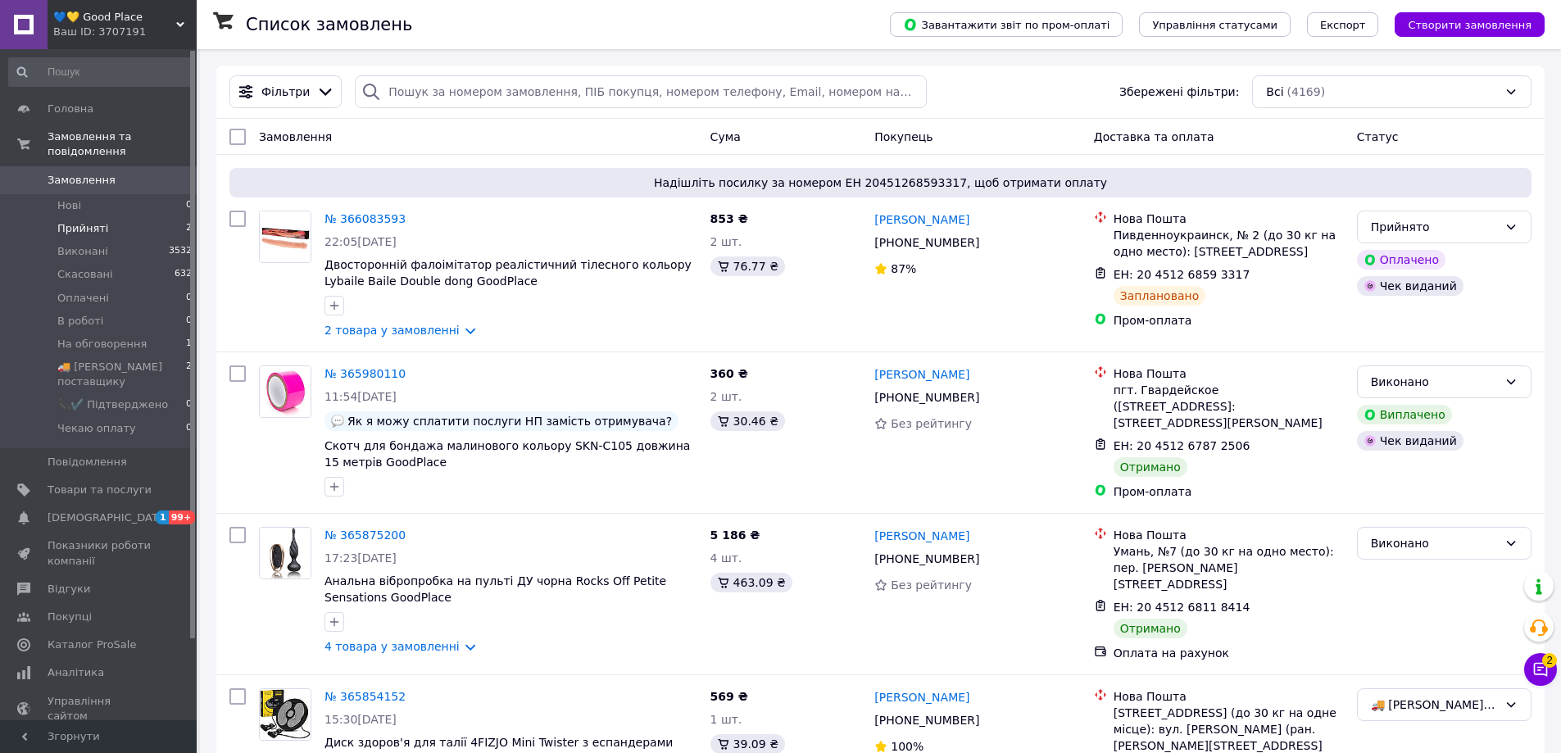
click at [143, 217] on li "Прийняті 2" at bounding box center [101, 228] width 202 height 23
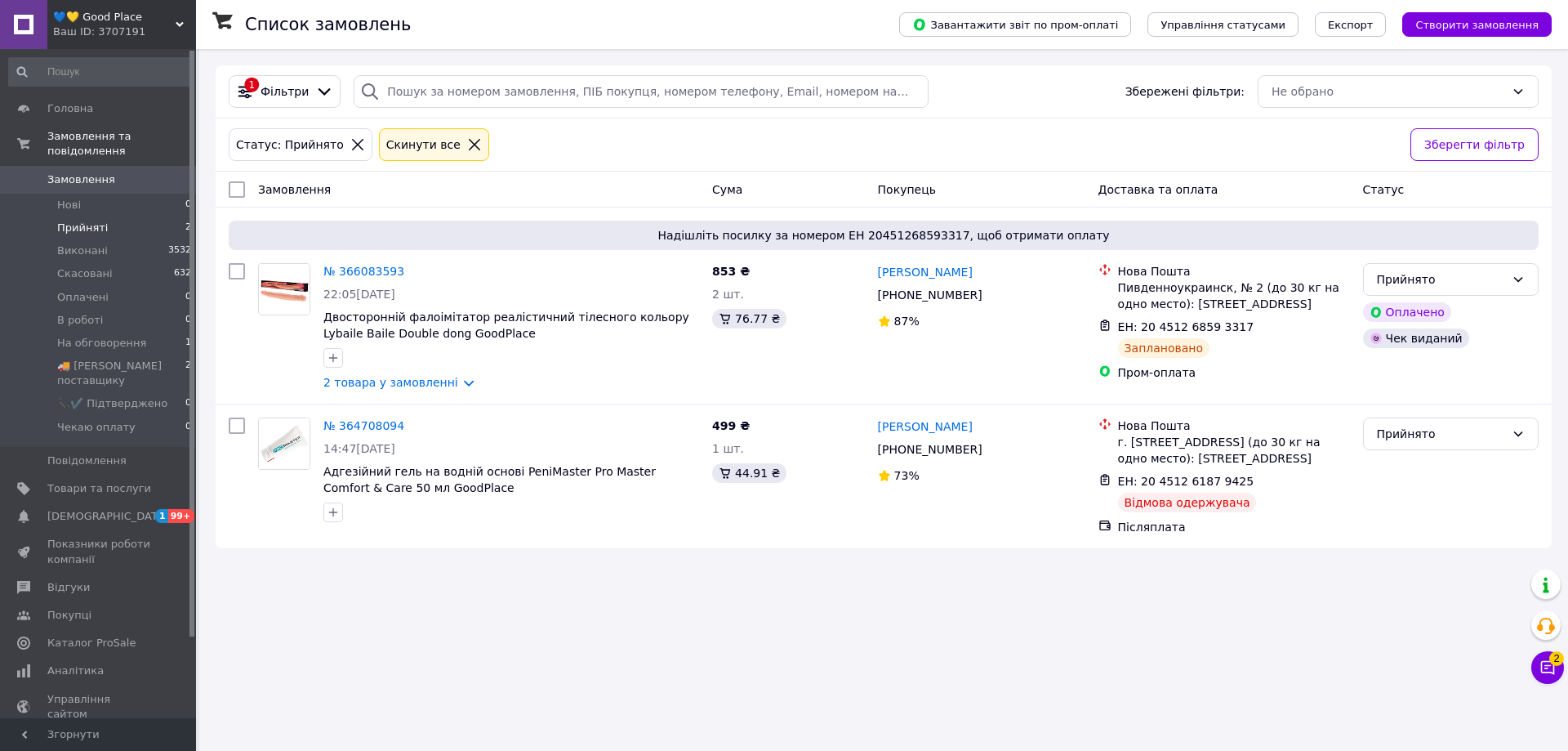
click at [156, 39] on div "Ваш ID: 3707191" at bounding box center [124, 32] width 143 height 15
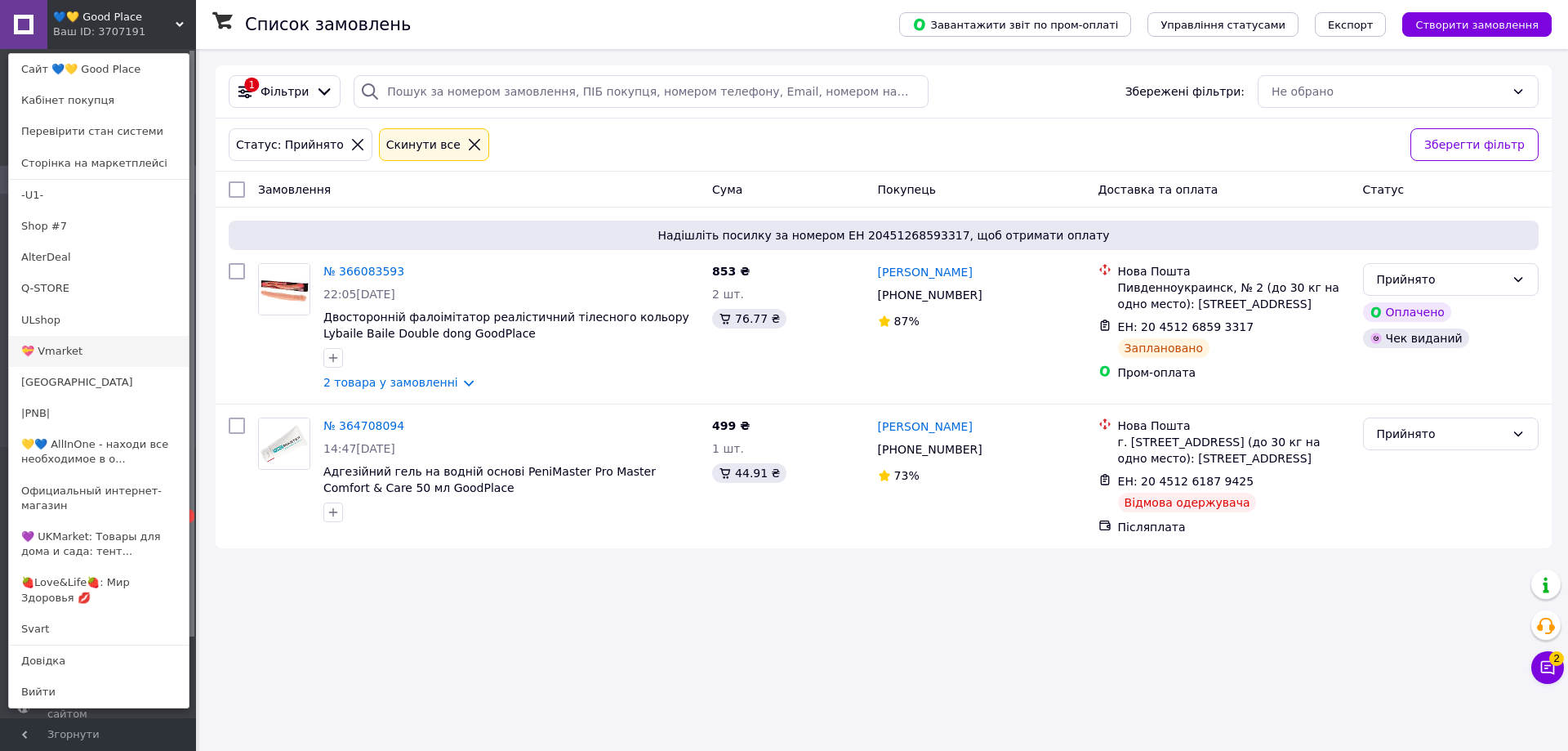
click at [127, 346] on link "💝 Vmarket" at bounding box center [99, 351] width 179 height 31
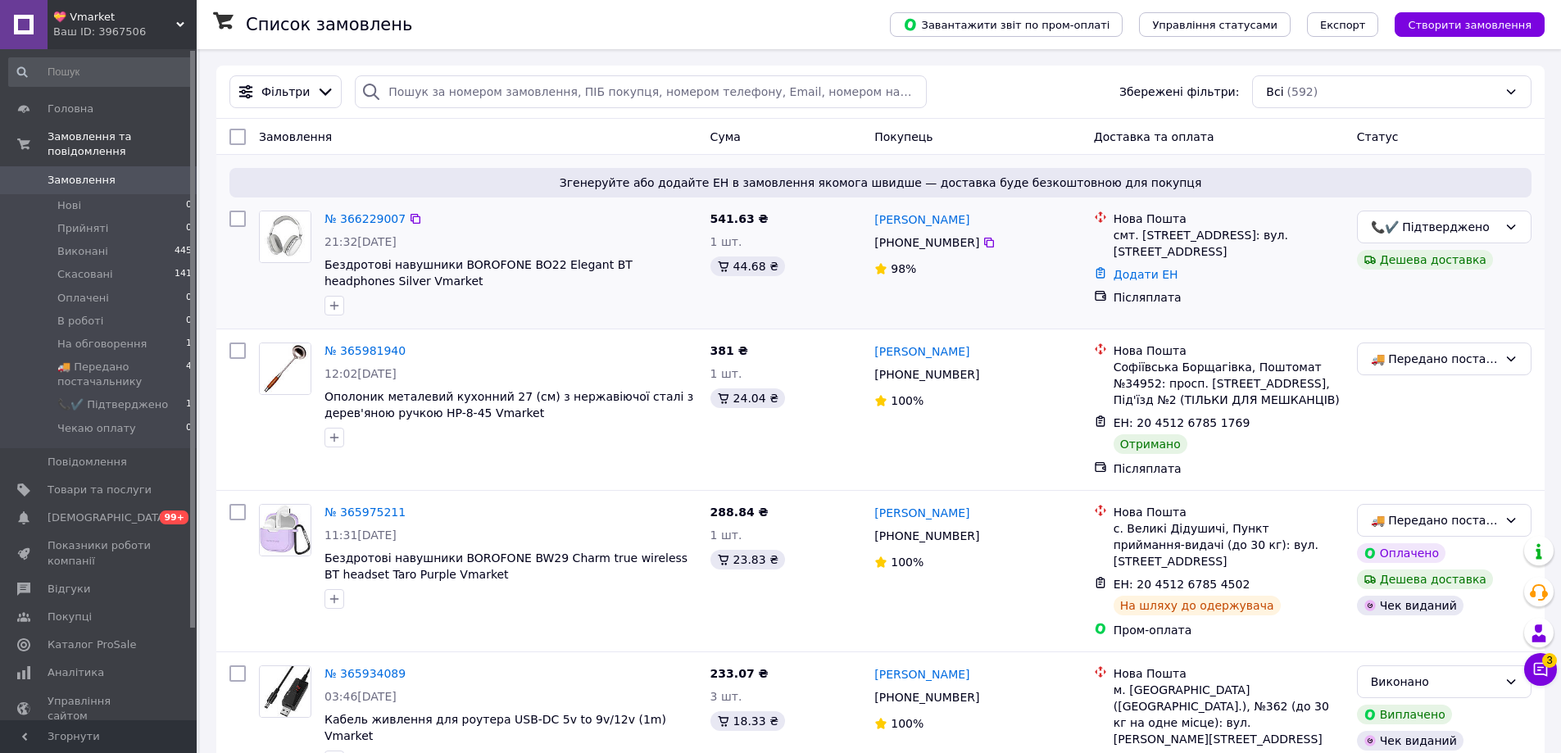
click at [525, 223] on div "№ 366229007" at bounding box center [511, 219] width 376 height 20
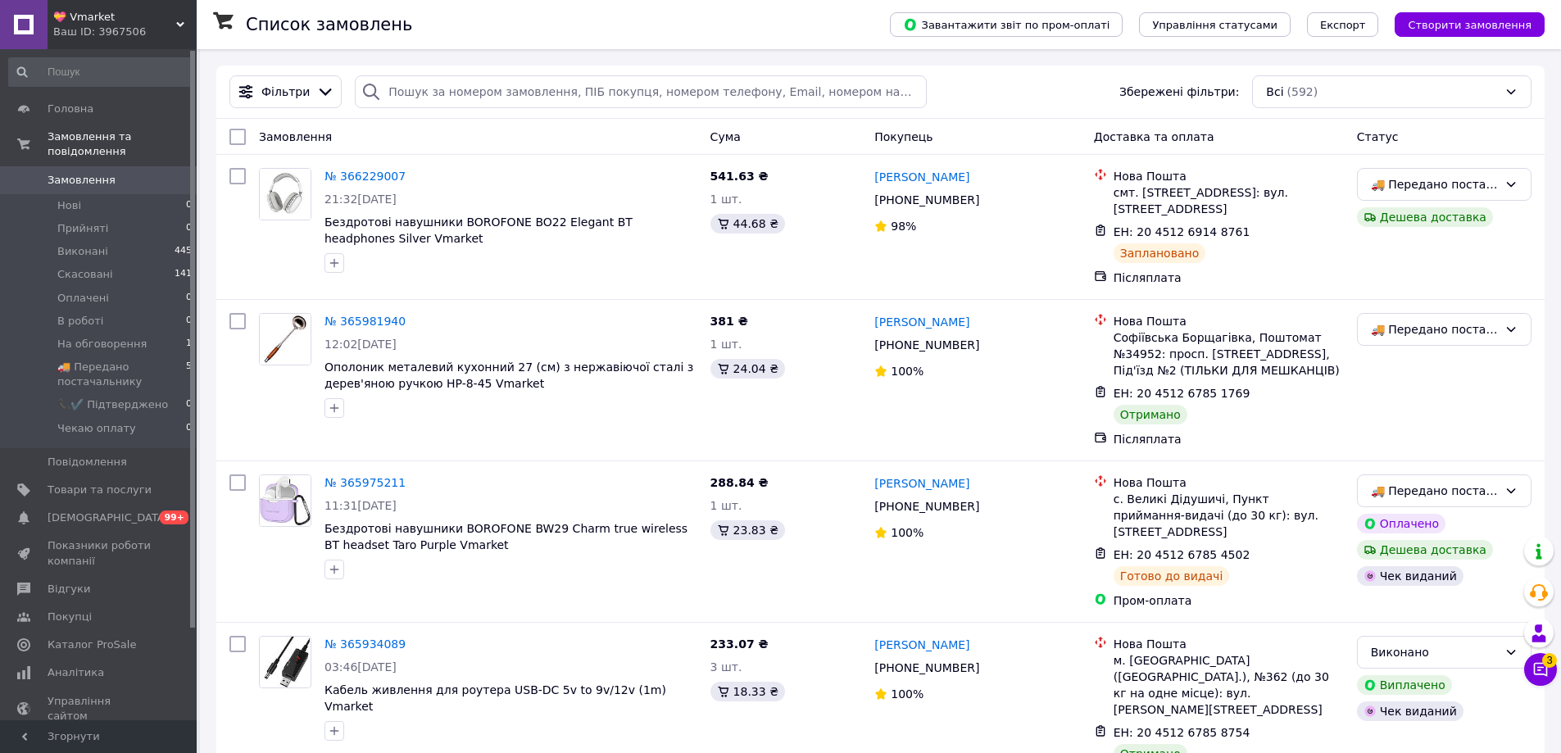
click at [146, 41] on div "💝 Vmarket Ваш ID: 3967506" at bounding box center [122, 24] width 149 height 49
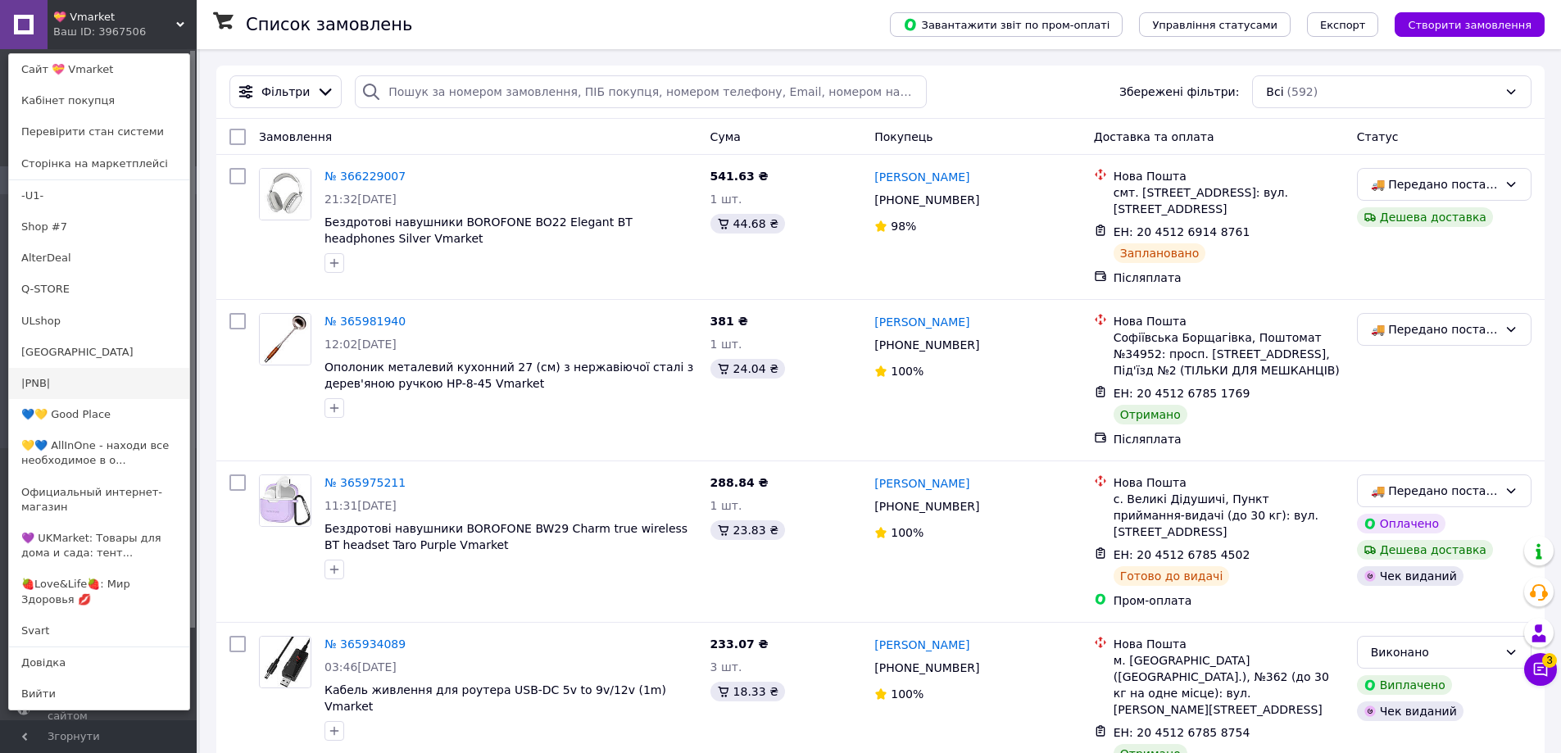
click at [82, 374] on link "|PNB|" at bounding box center [99, 383] width 180 height 31
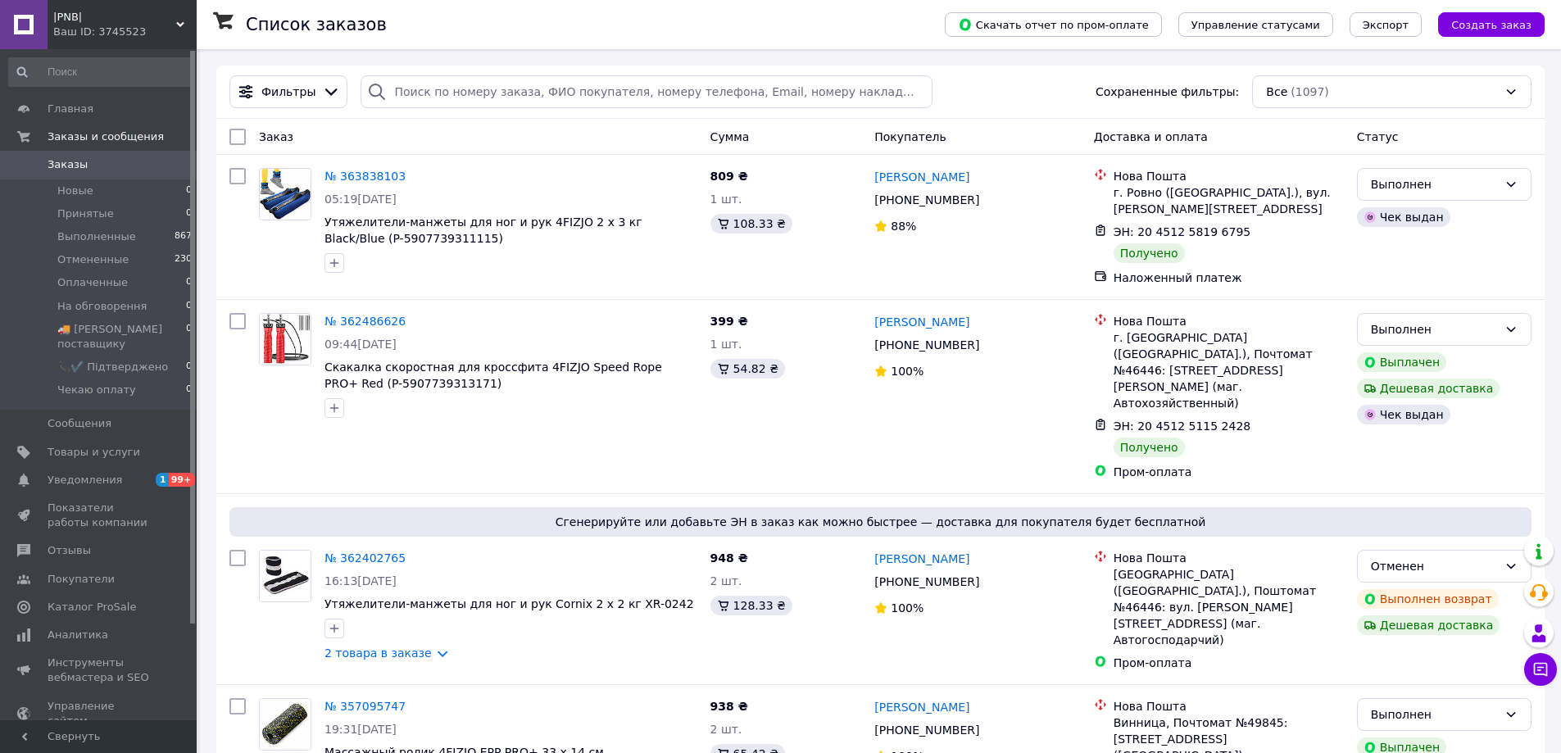
click at [158, 34] on div "Ваш ID: 3745523" at bounding box center [124, 32] width 143 height 15
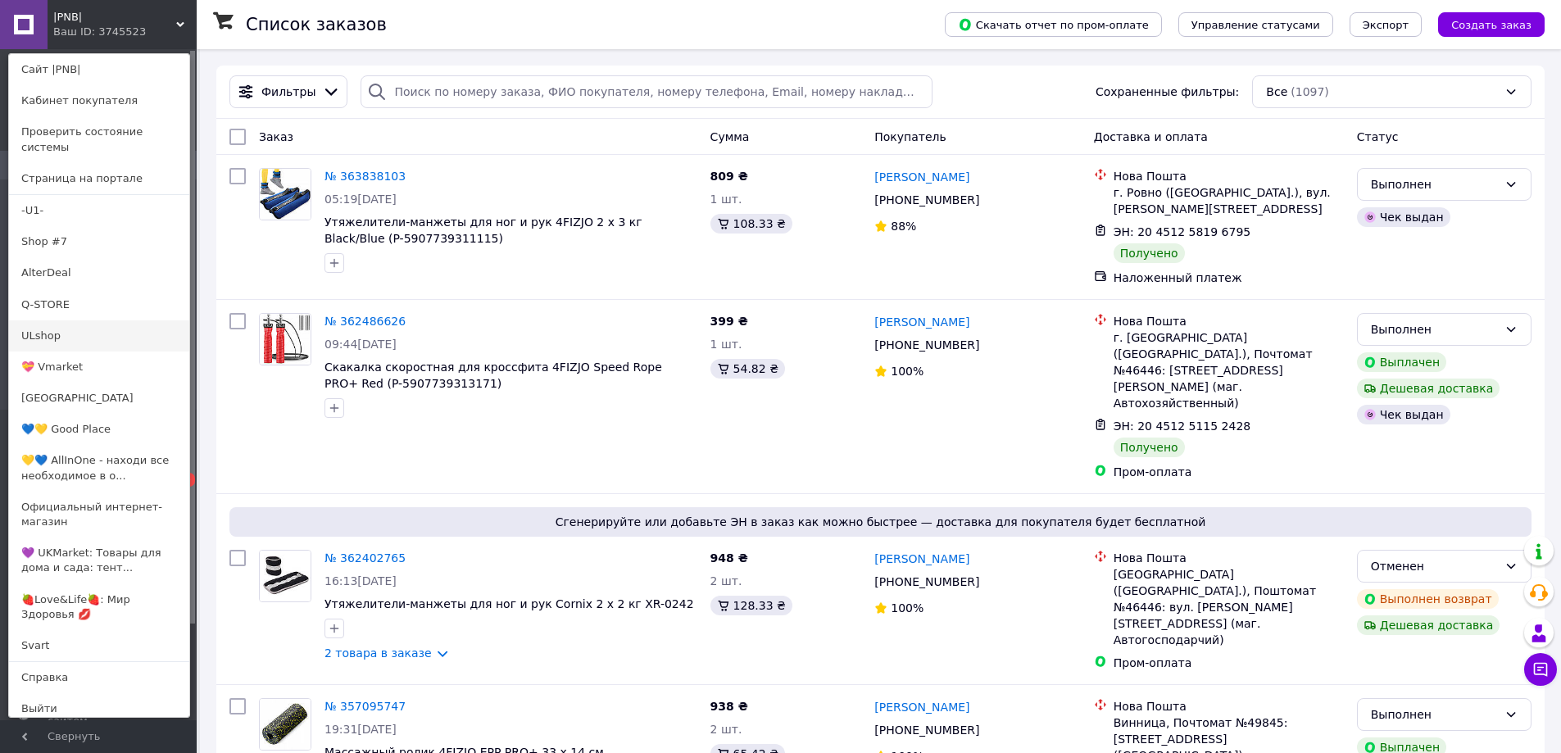
click at [136, 320] on link "ULshop" at bounding box center [99, 335] width 180 height 31
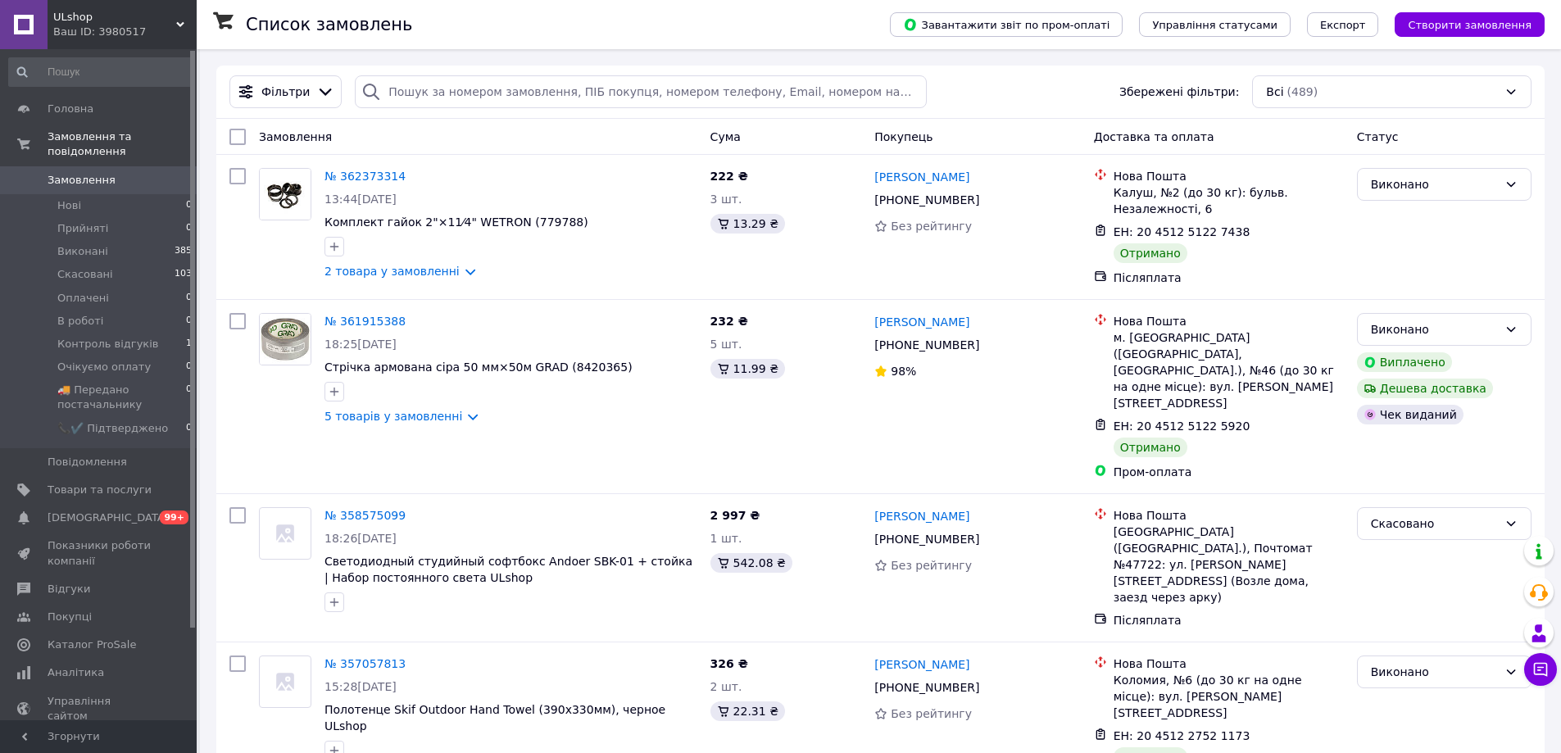
click at [150, 38] on div "Ваш ID: 3980517" at bounding box center [124, 32] width 143 height 15
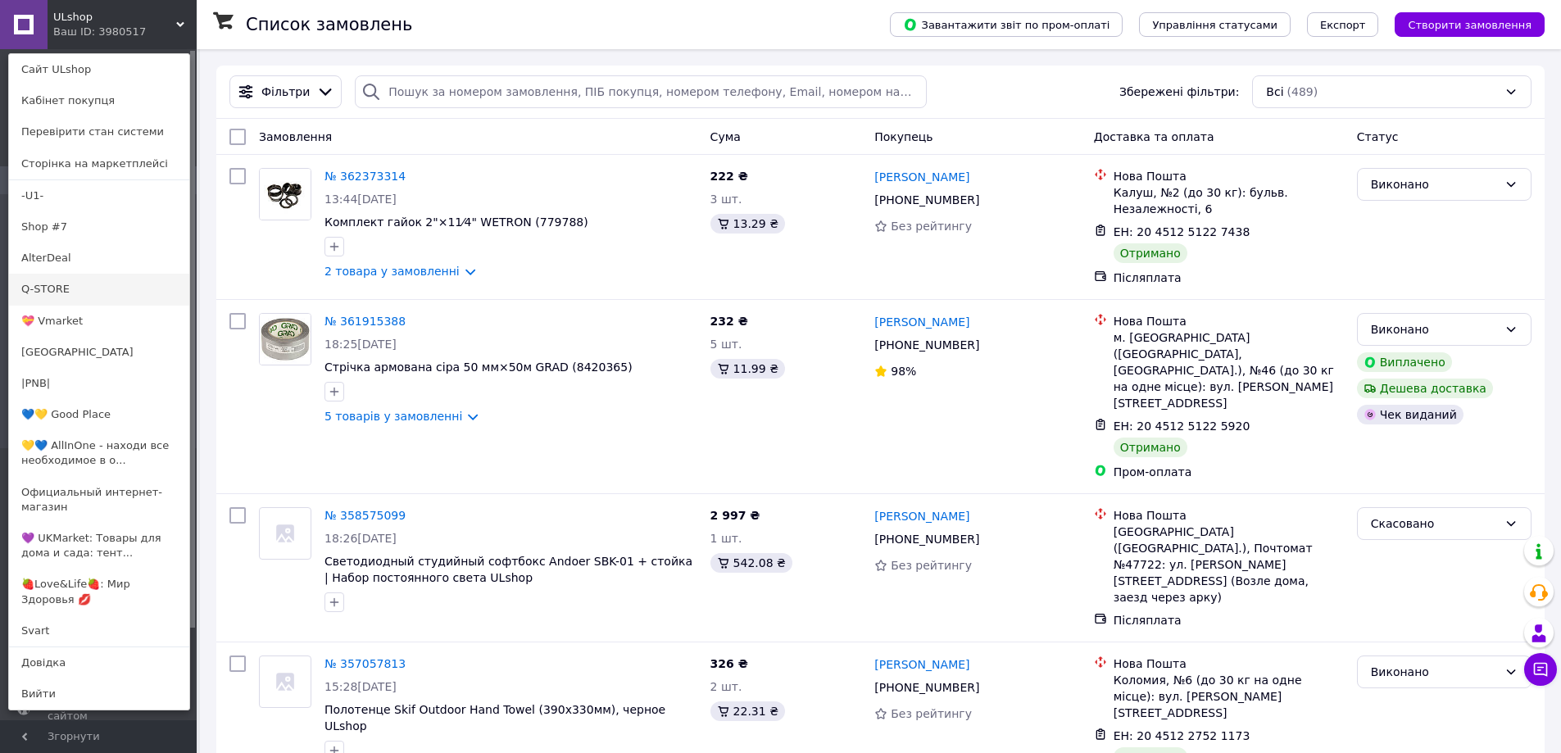
click at [128, 285] on link "Q-STORE" at bounding box center [99, 289] width 180 height 31
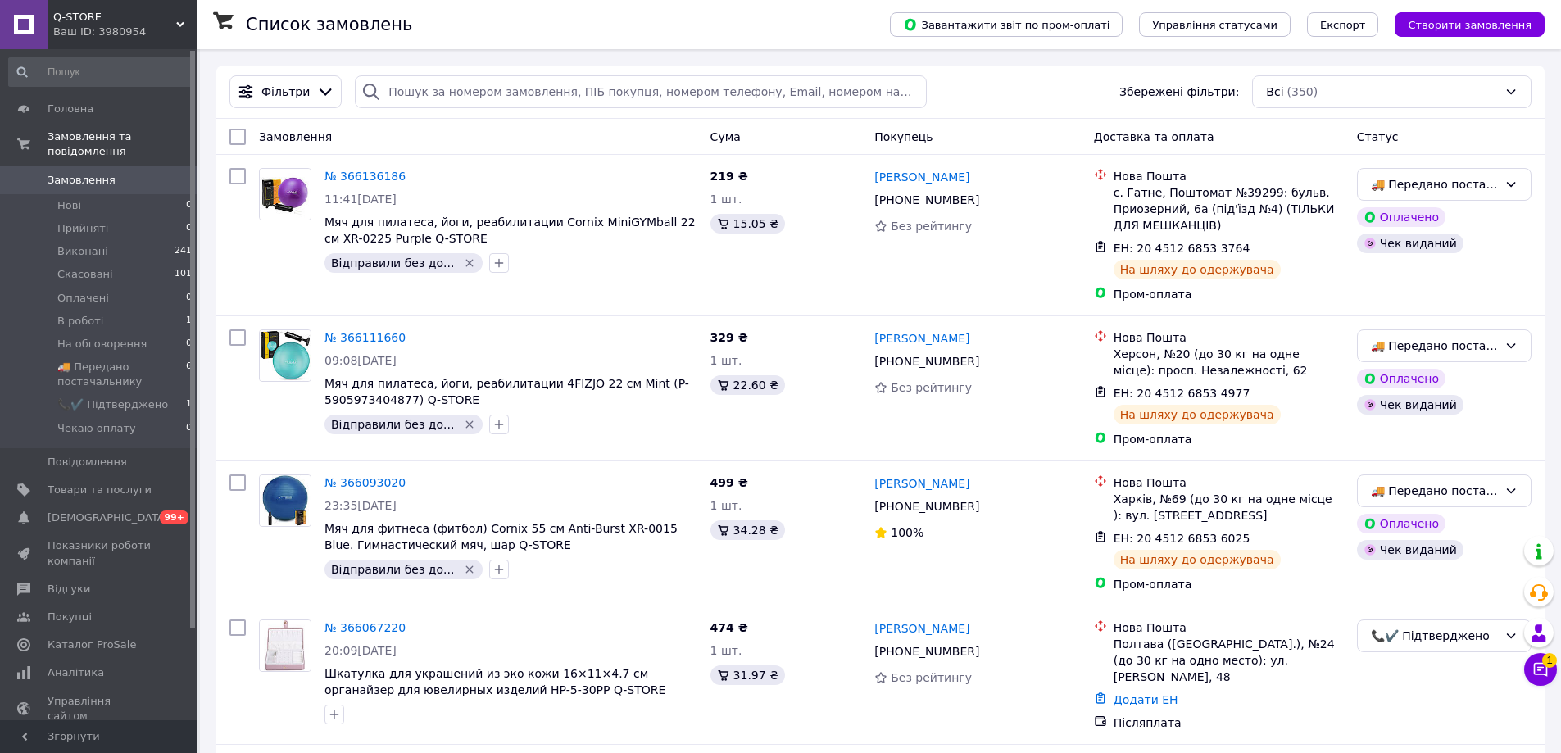
click at [161, 32] on div "Ваш ID: 3980954" at bounding box center [124, 32] width 143 height 15
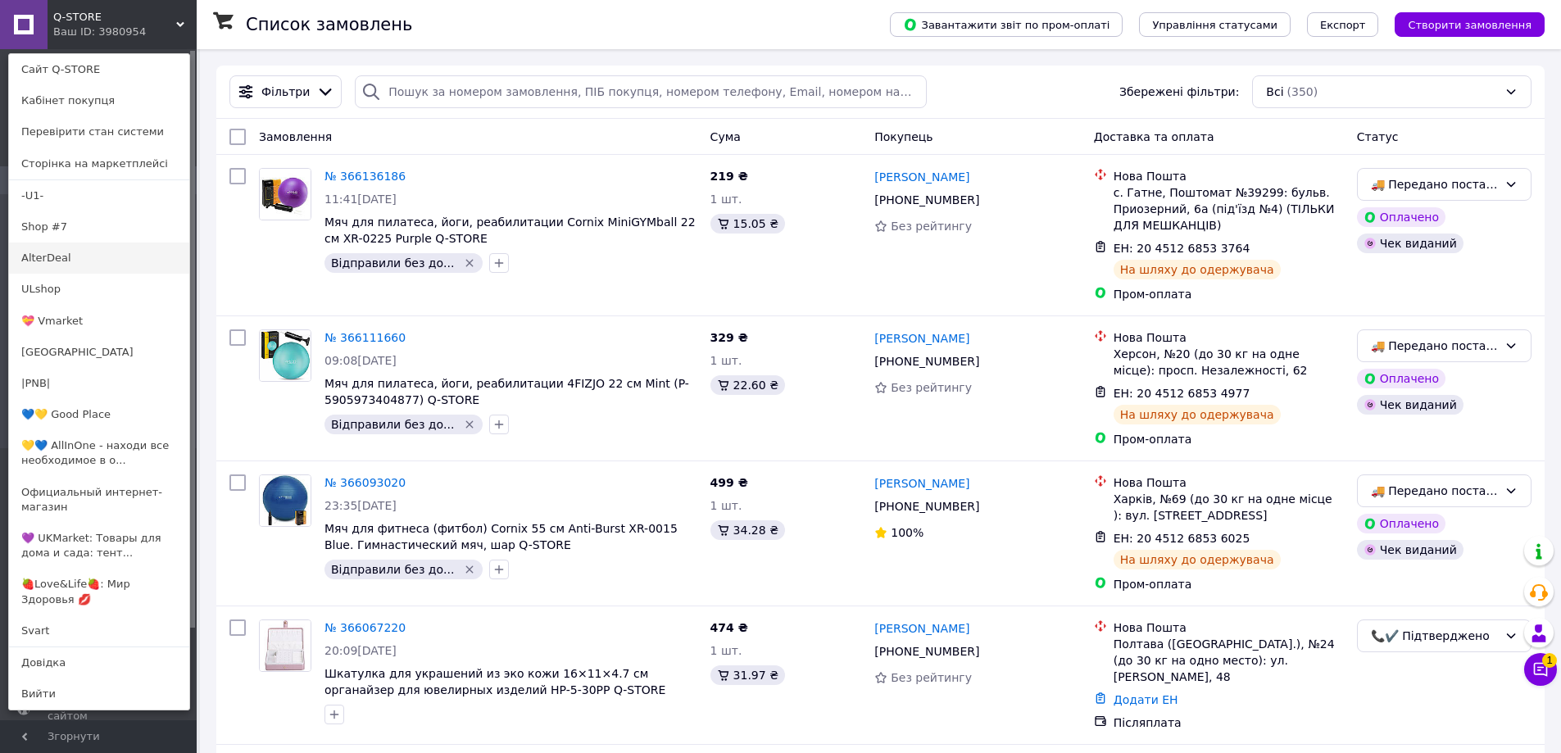
click at [123, 253] on link "AlterDeal" at bounding box center [99, 258] width 180 height 31
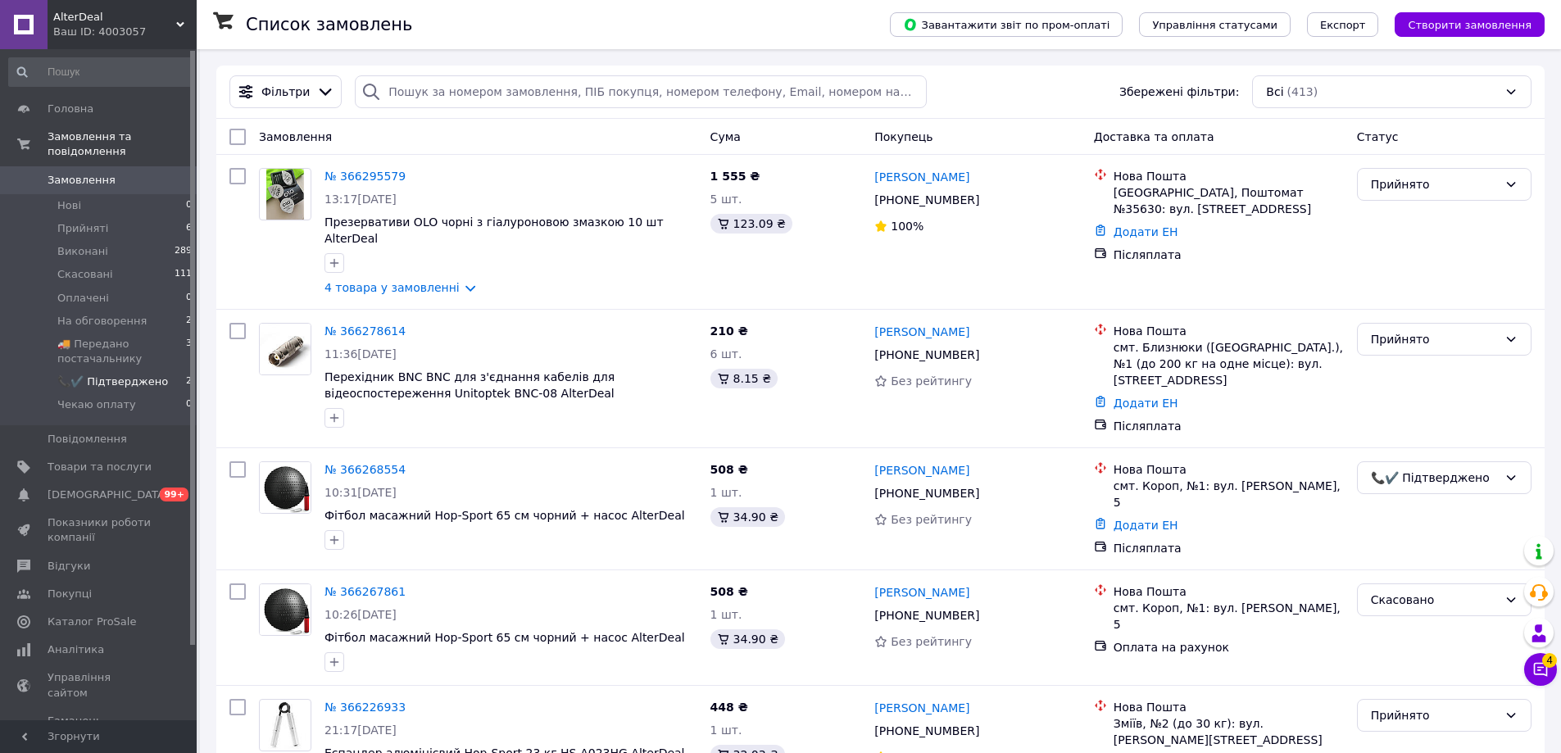
click at [109, 374] on span "📞✔️ Підтверджено" at bounding box center [112, 381] width 111 height 15
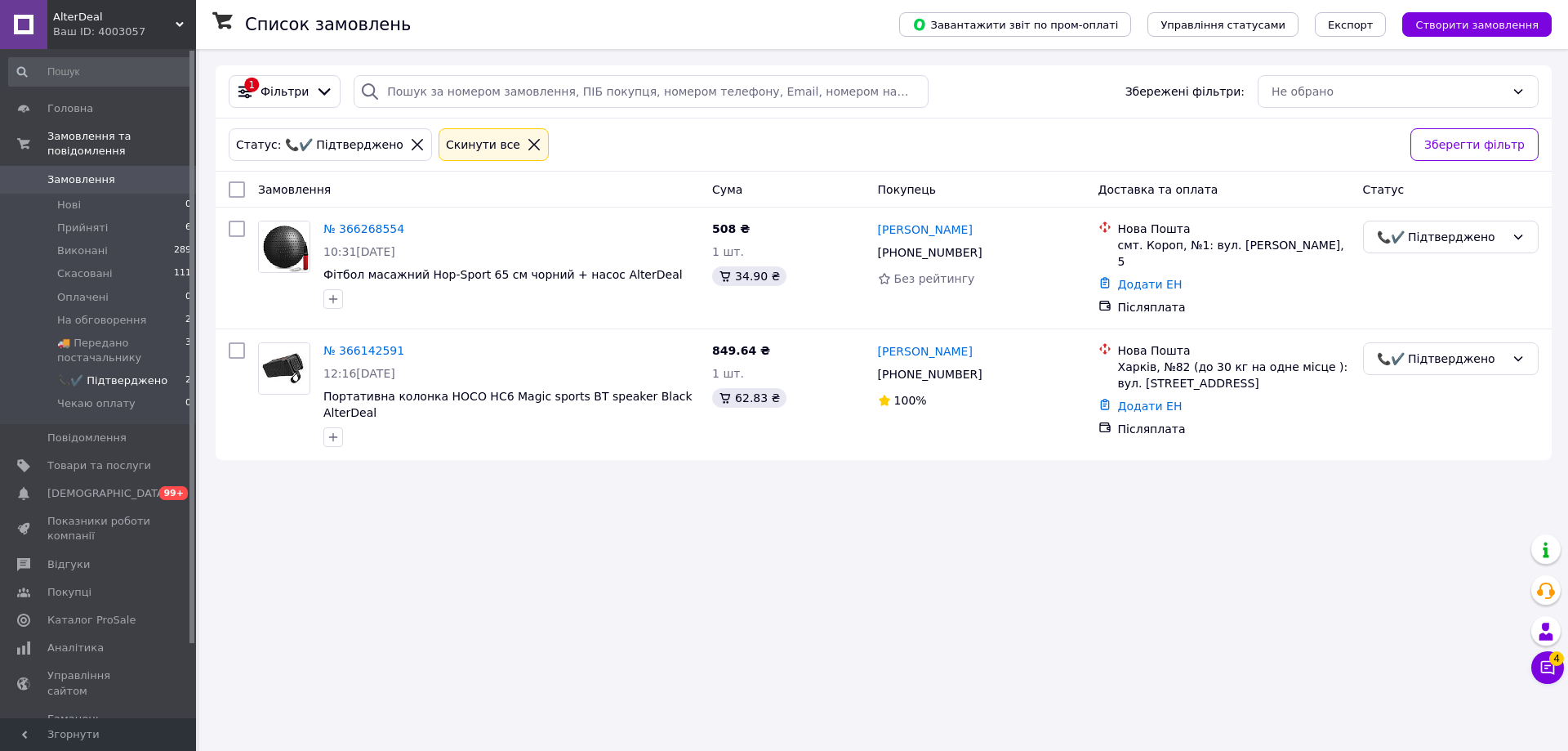
click at [626, 514] on div "Список замовлень Завантажити звіт по пром-оплаті Управління статусами Експорт С…" at bounding box center [883, 375] width 1369 height 751
click at [152, 44] on div "AlterDeal Ваш ID: 4003057" at bounding box center [122, 24] width 149 height 49
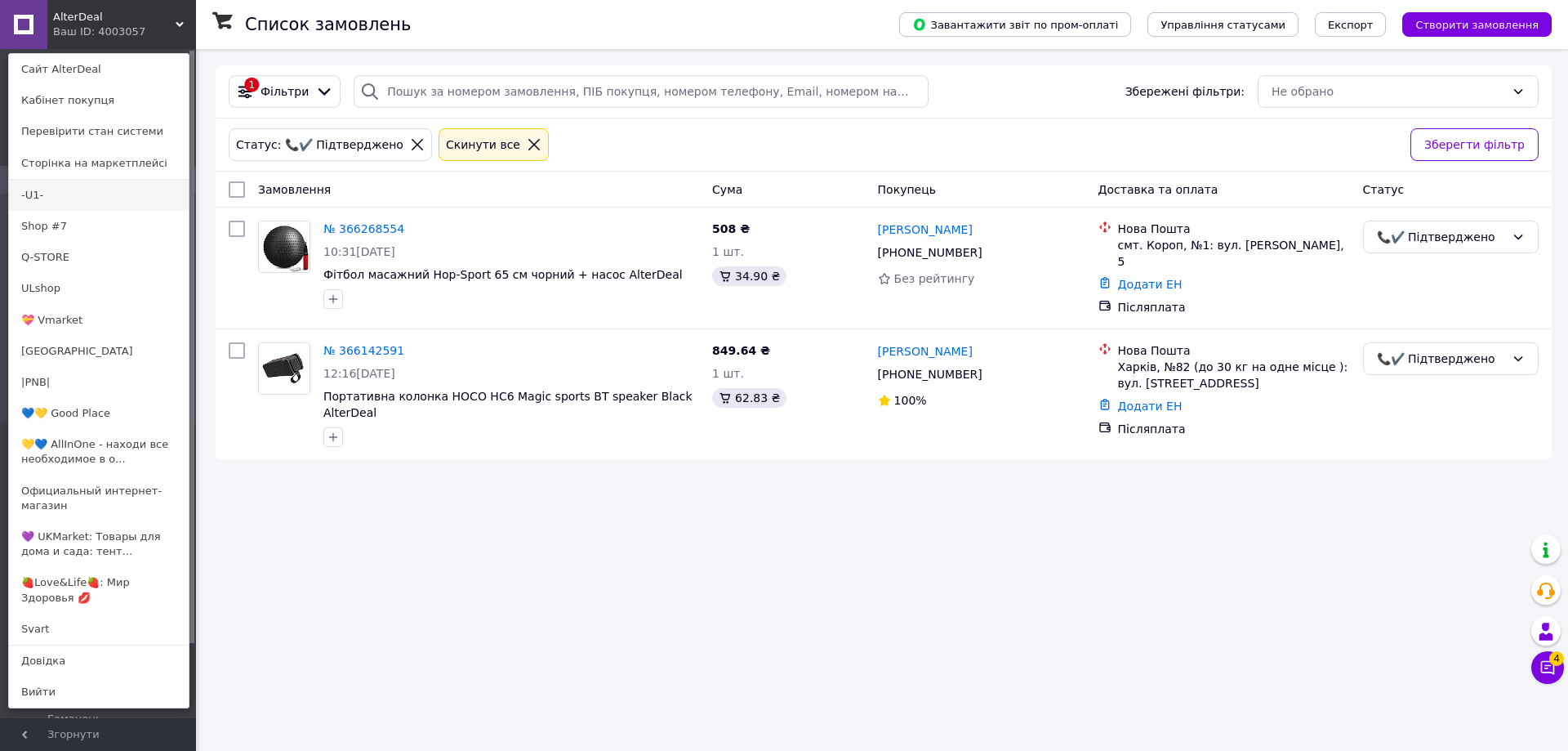
click at [120, 201] on link "-U1-" at bounding box center [99, 194] width 179 height 31
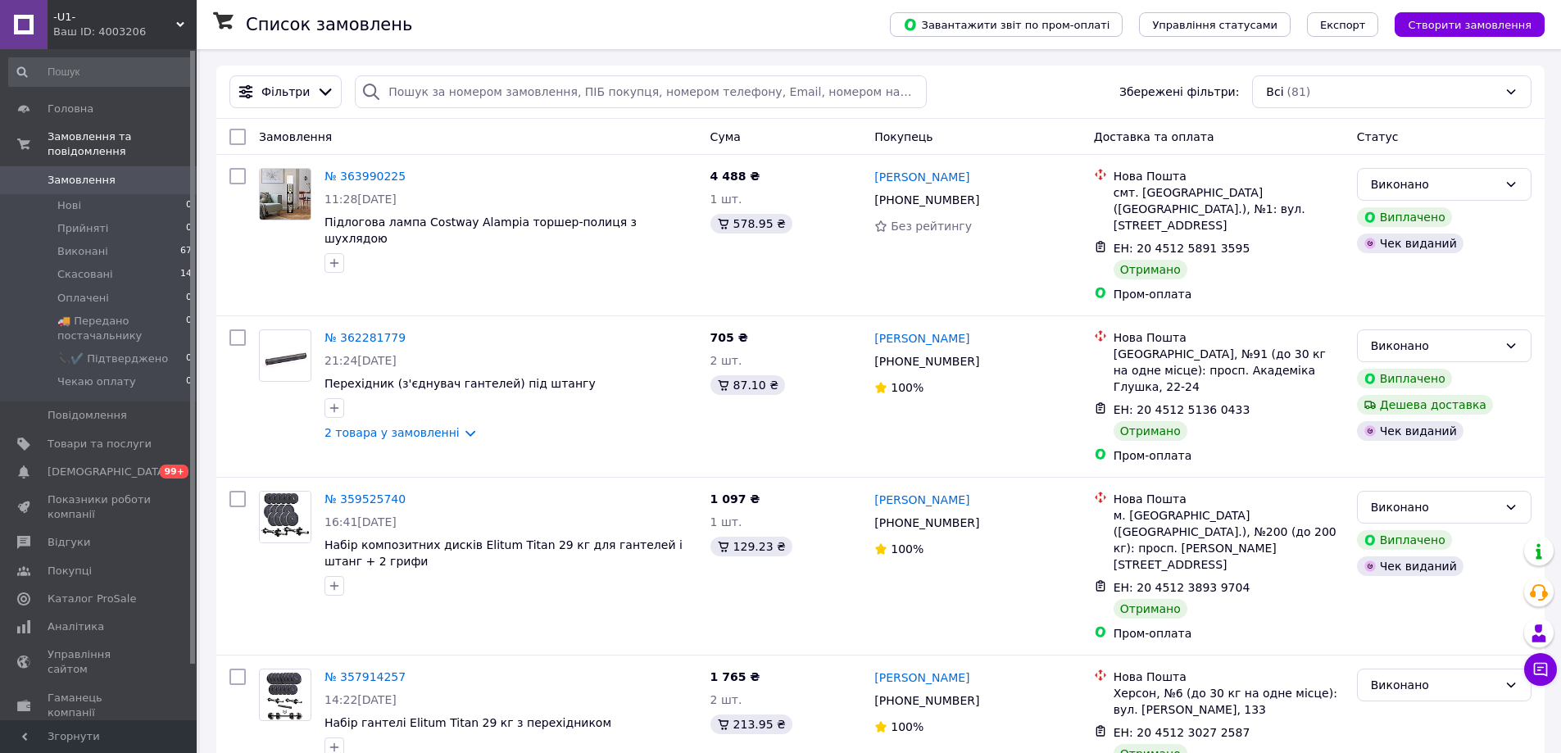
click at [156, 35] on div "Ваш ID: 4003206" at bounding box center [124, 32] width 143 height 15
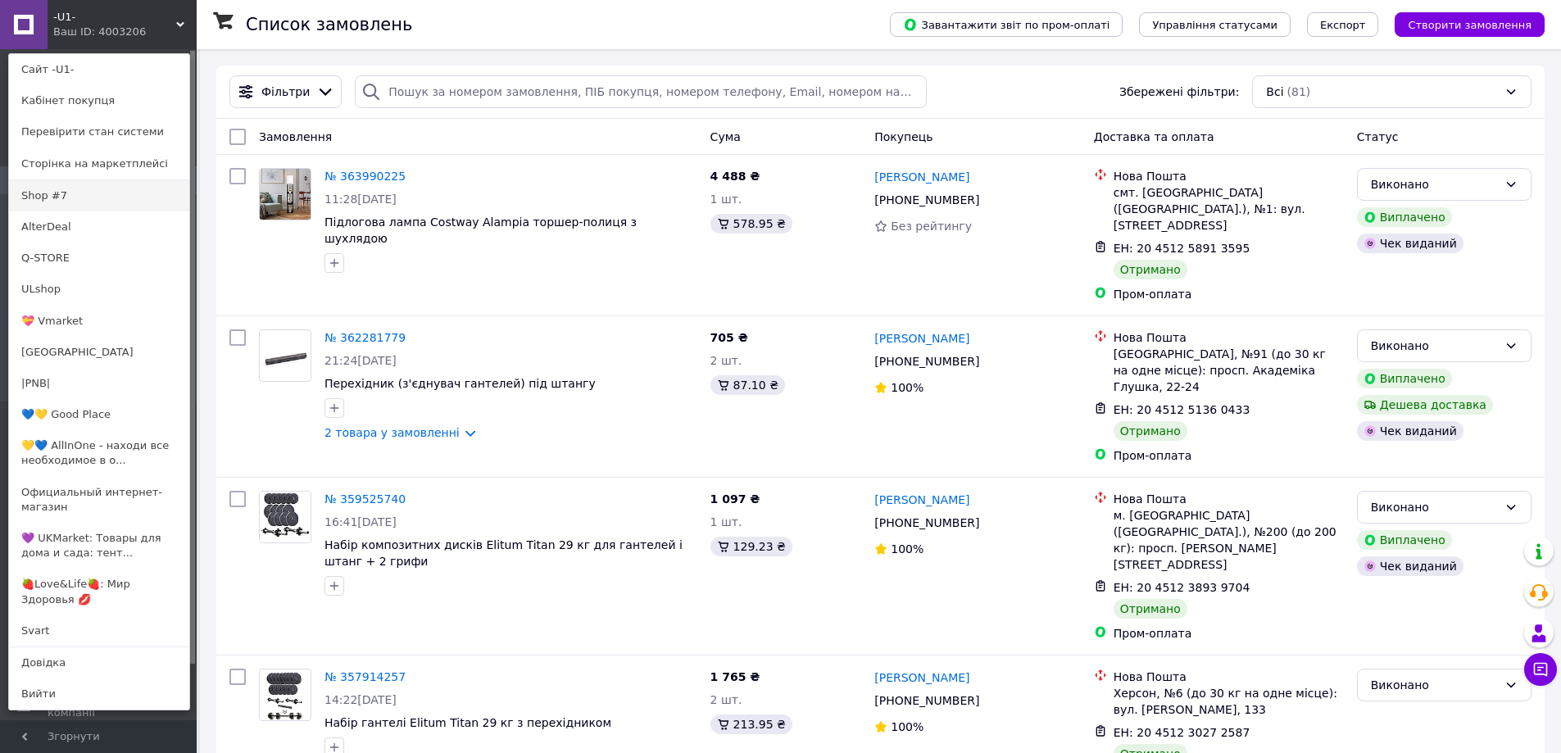
click at [143, 203] on link "Shop #7" at bounding box center [99, 195] width 180 height 31
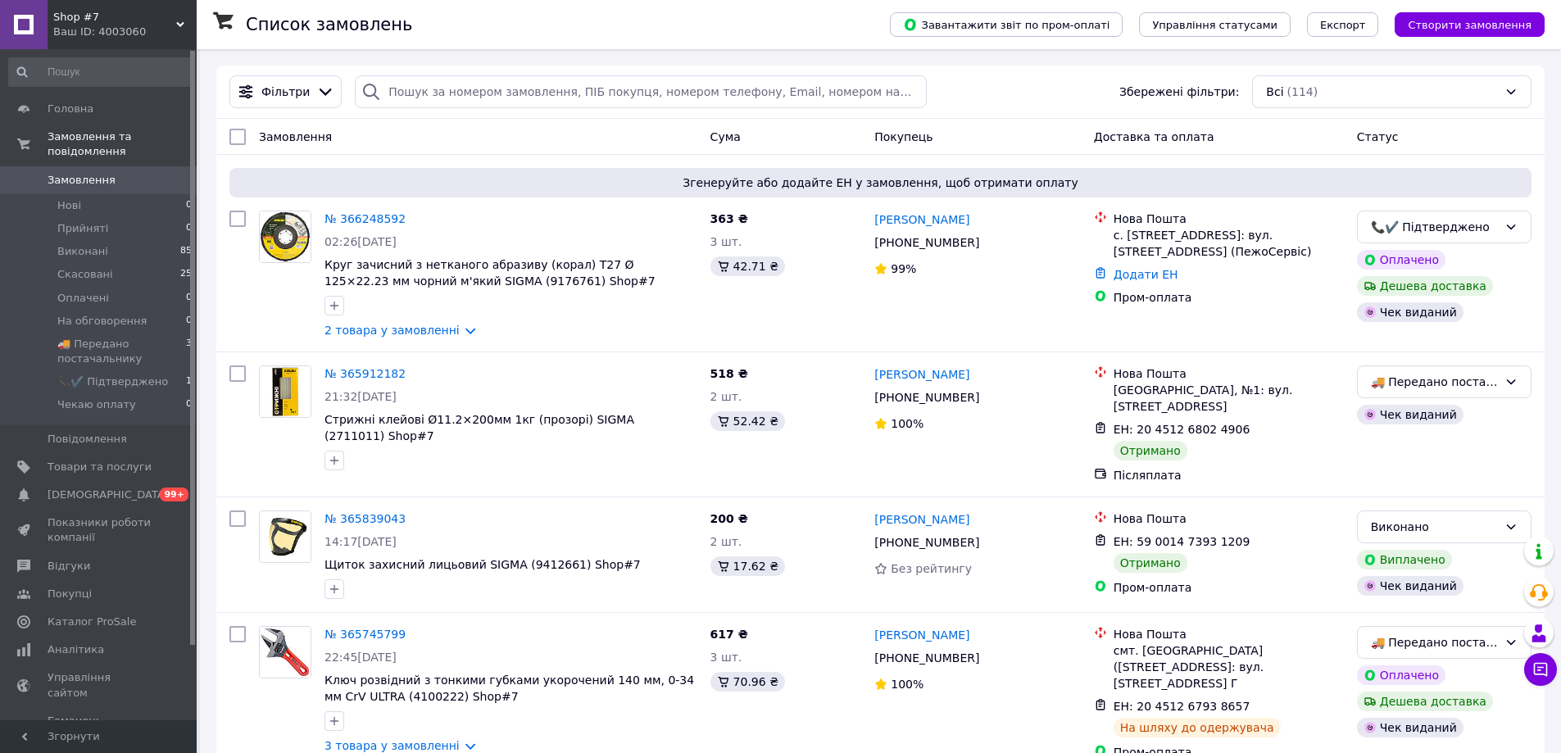
click at [156, 29] on div "Ваш ID: 4003060" at bounding box center [124, 32] width 143 height 15
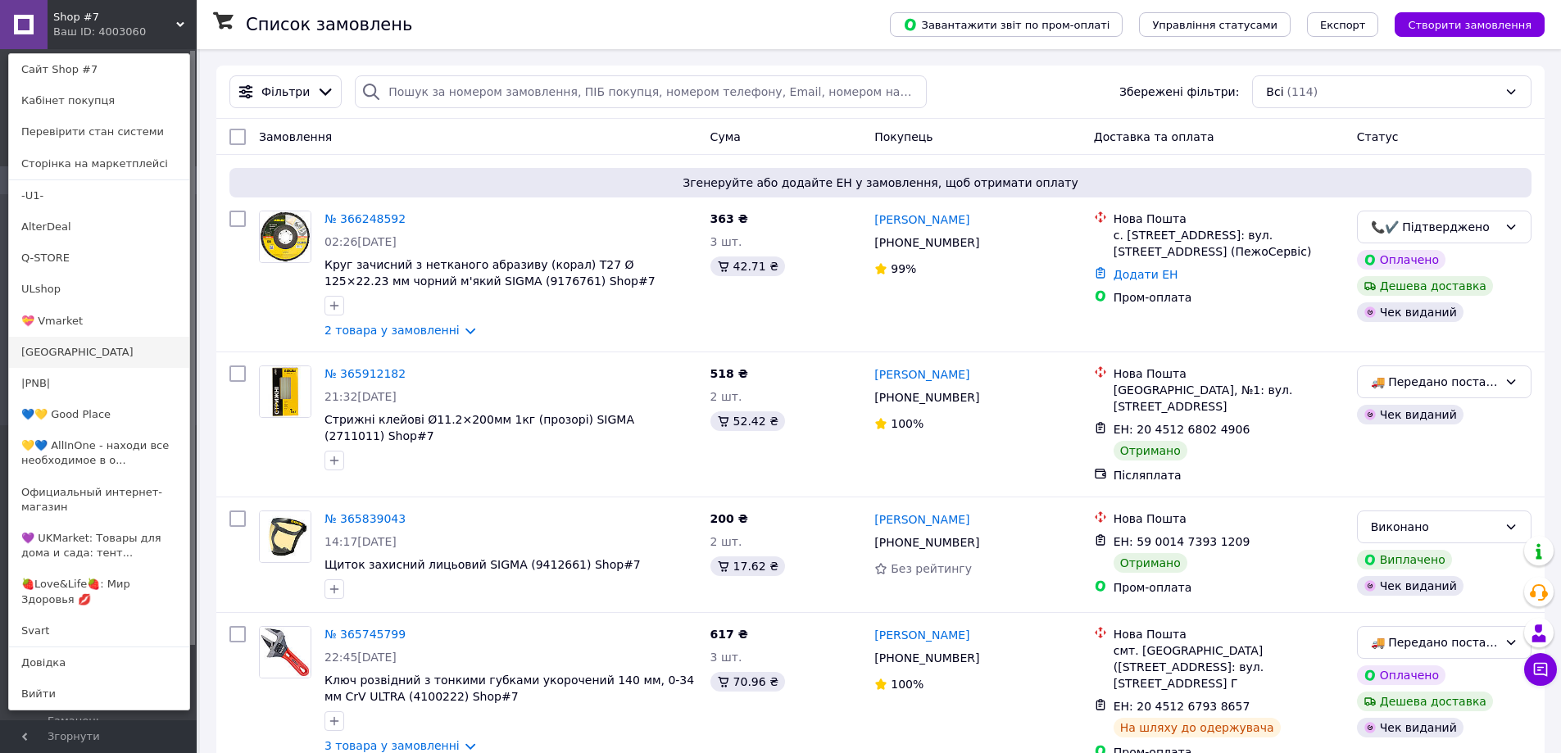
click at [134, 346] on link "[GEOGRAPHIC_DATA]" at bounding box center [99, 352] width 180 height 31
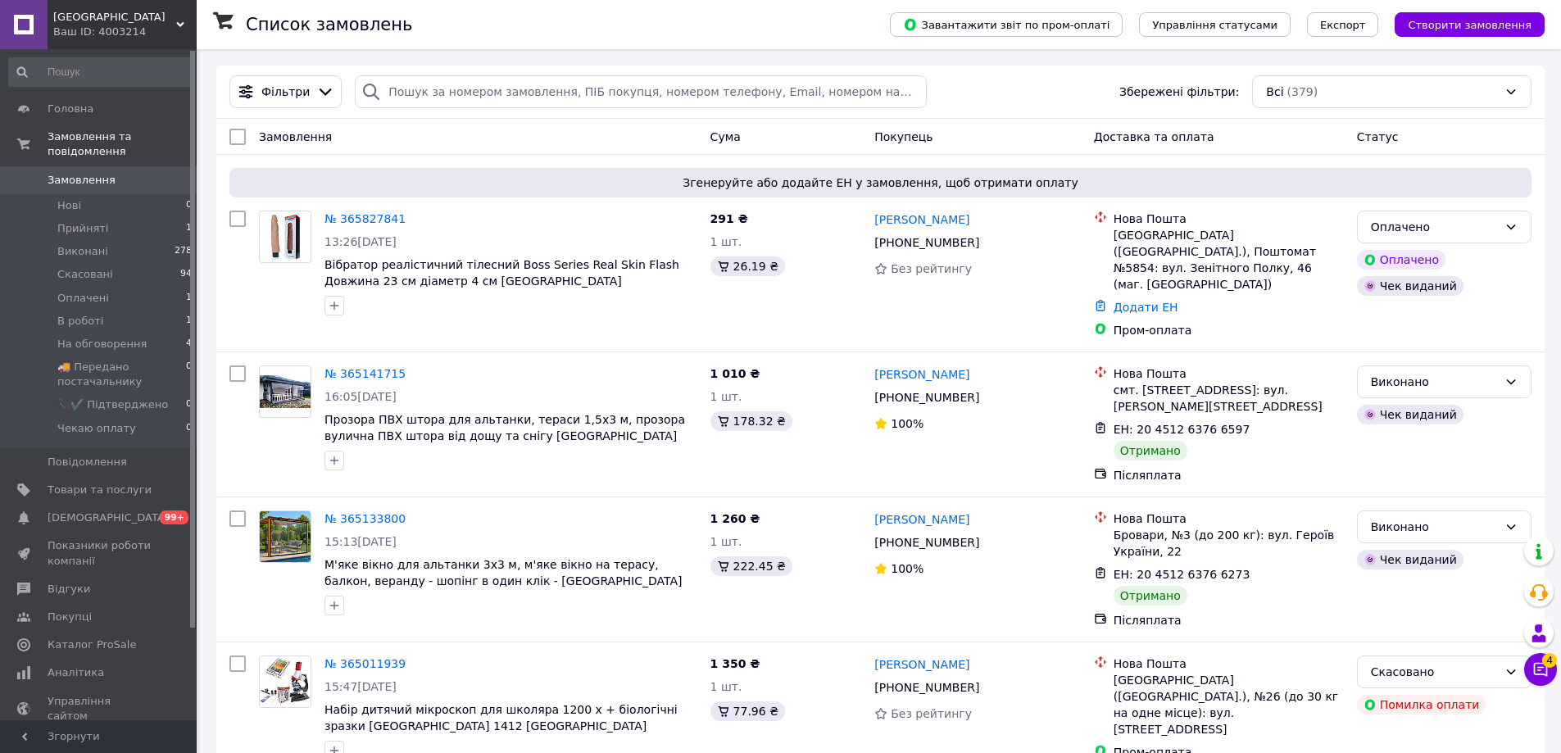
click at [152, 33] on div "Ваш ID: 4003214" at bounding box center [124, 32] width 143 height 15
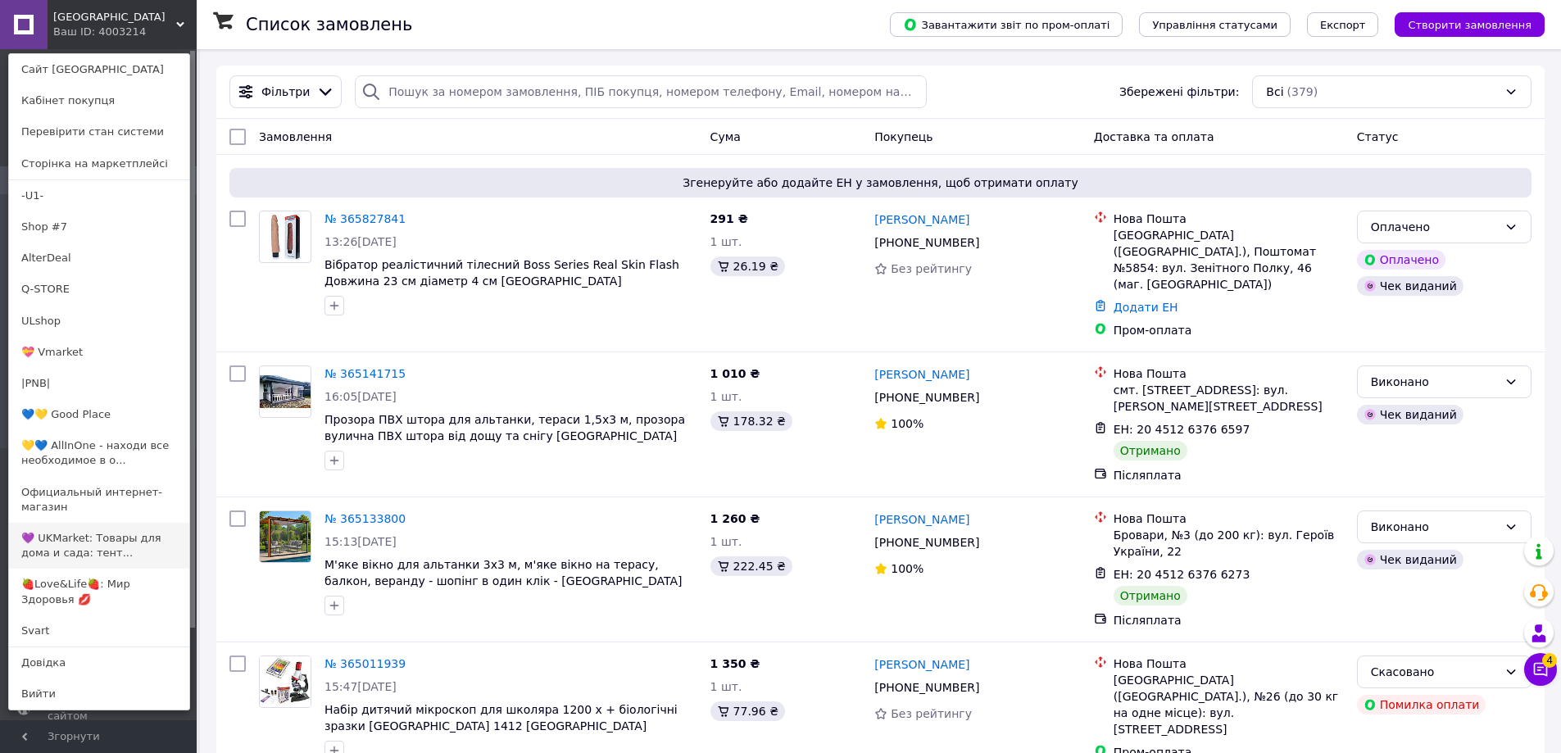
click at [57, 523] on link "💜 UKMarket: Товары для дома и сада: тент..." at bounding box center [99, 546] width 180 height 46
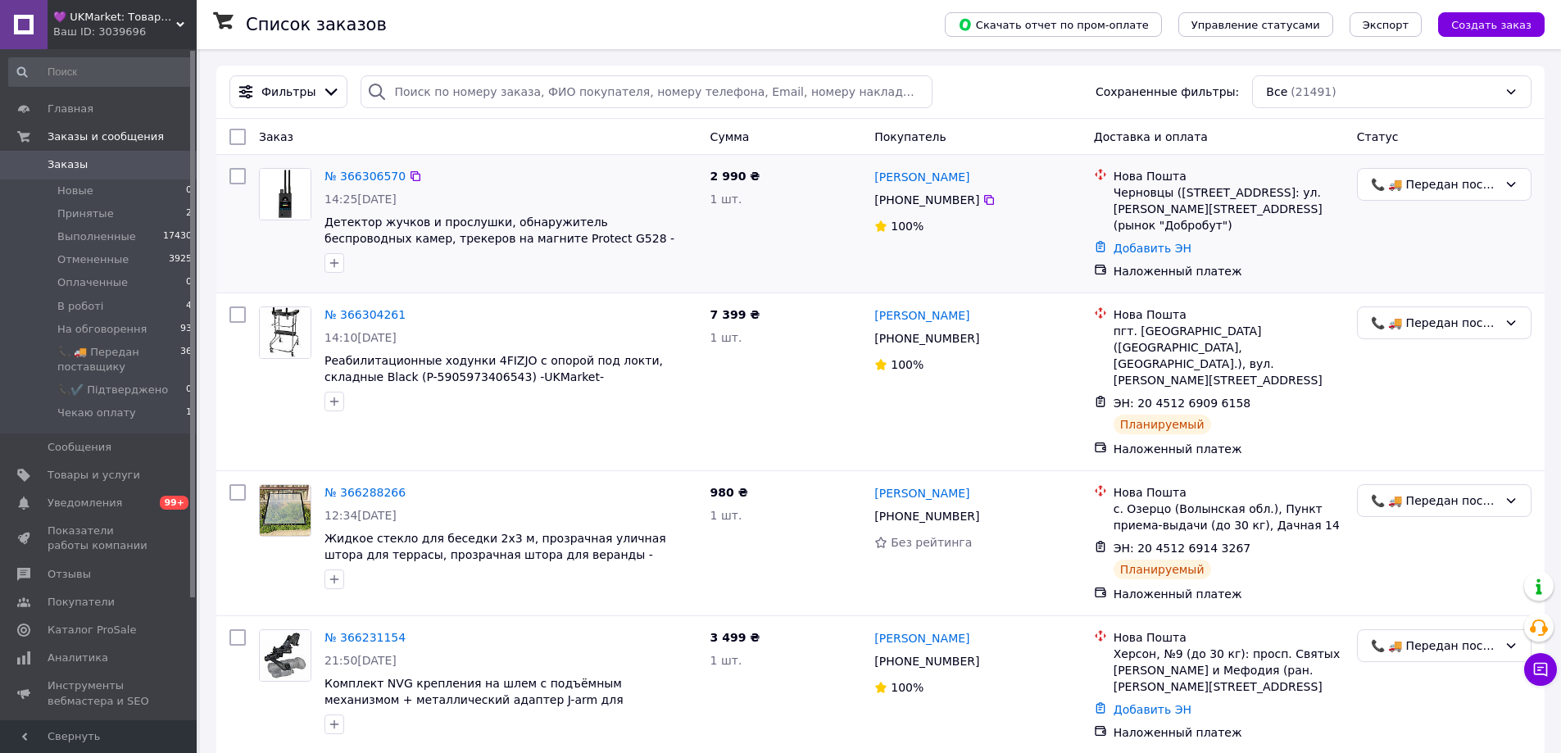
click at [608, 187] on div "№ 366306570 14:25, 12.10.2025 Детектор жучков и прослушки, обнаружитель беспров…" at bounding box center [511, 220] width 386 height 118
click at [483, 16] on div "Список заказов" at bounding box center [579, 24] width 666 height 49
click at [483, 15] on div "Список заказов" at bounding box center [579, 24] width 666 height 49
click at [527, 16] on div "Список заказов" at bounding box center [579, 24] width 666 height 49
click at [523, 14] on div "Список заказов" at bounding box center [579, 24] width 666 height 49
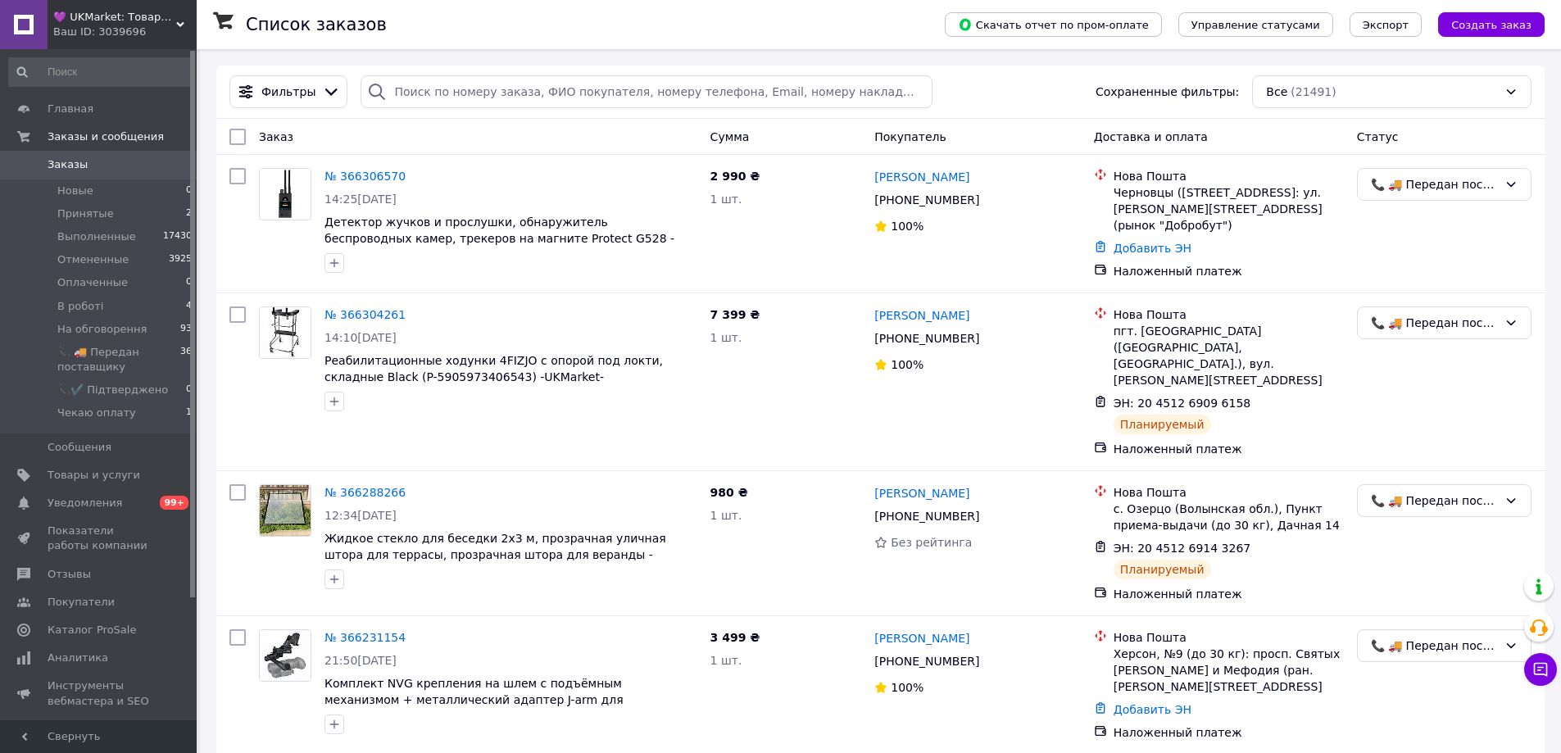
click at [510, 13] on div "Список заказов" at bounding box center [579, 24] width 666 height 49
click at [504, 15] on div "Список заказов" at bounding box center [579, 24] width 666 height 49
click at [504, 14] on div "Список заказов" at bounding box center [579, 24] width 666 height 49
click at [809, 200] on div "1 шт." at bounding box center [786, 199] width 152 height 16
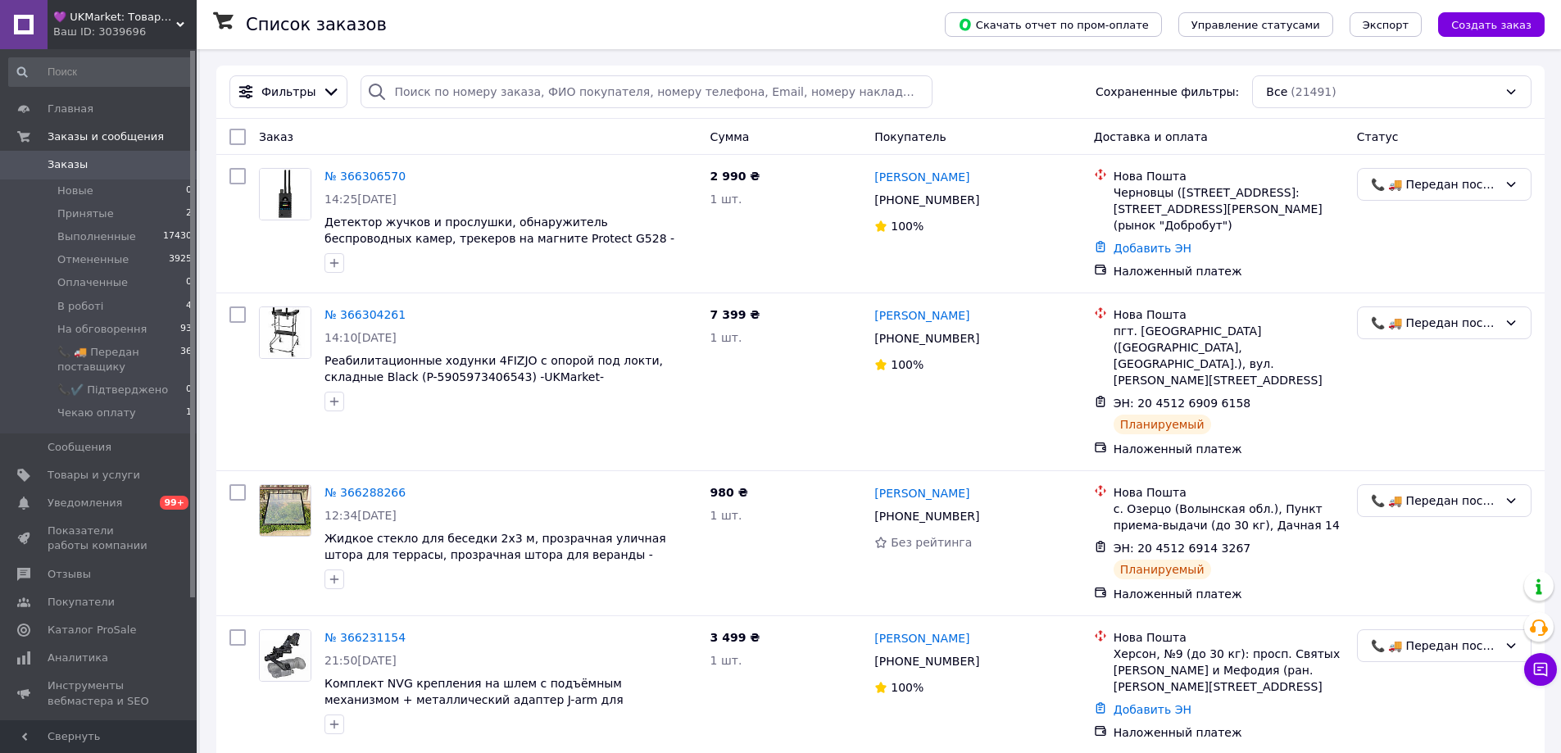
click at [600, 11] on div "Список заказов" at bounding box center [579, 24] width 666 height 49
click at [60, 500] on span "Уведомления" at bounding box center [85, 503] width 75 height 15
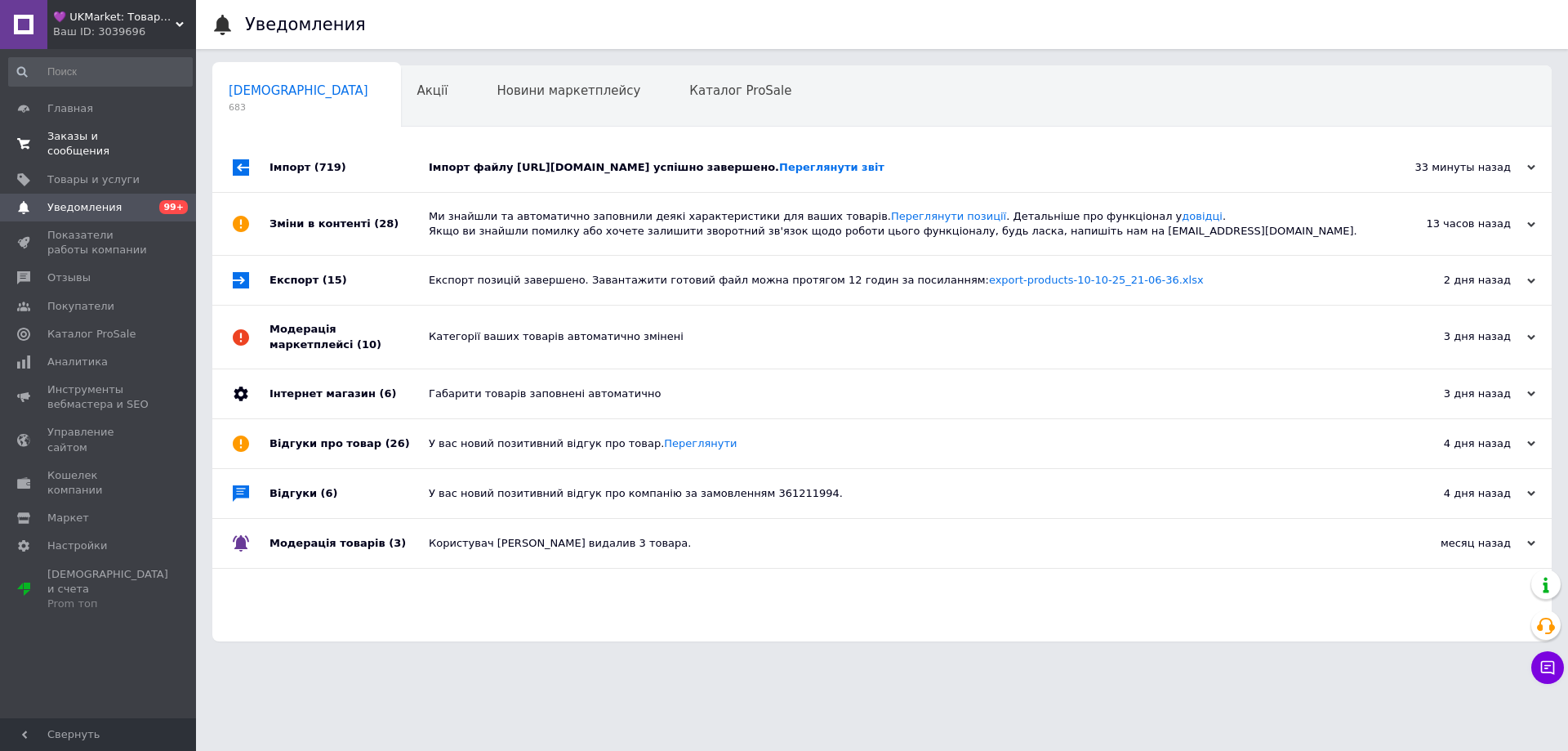
click at [61, 133] on span "Заказы и сообщения" at bounding box center [100, 143] width 104 height 29
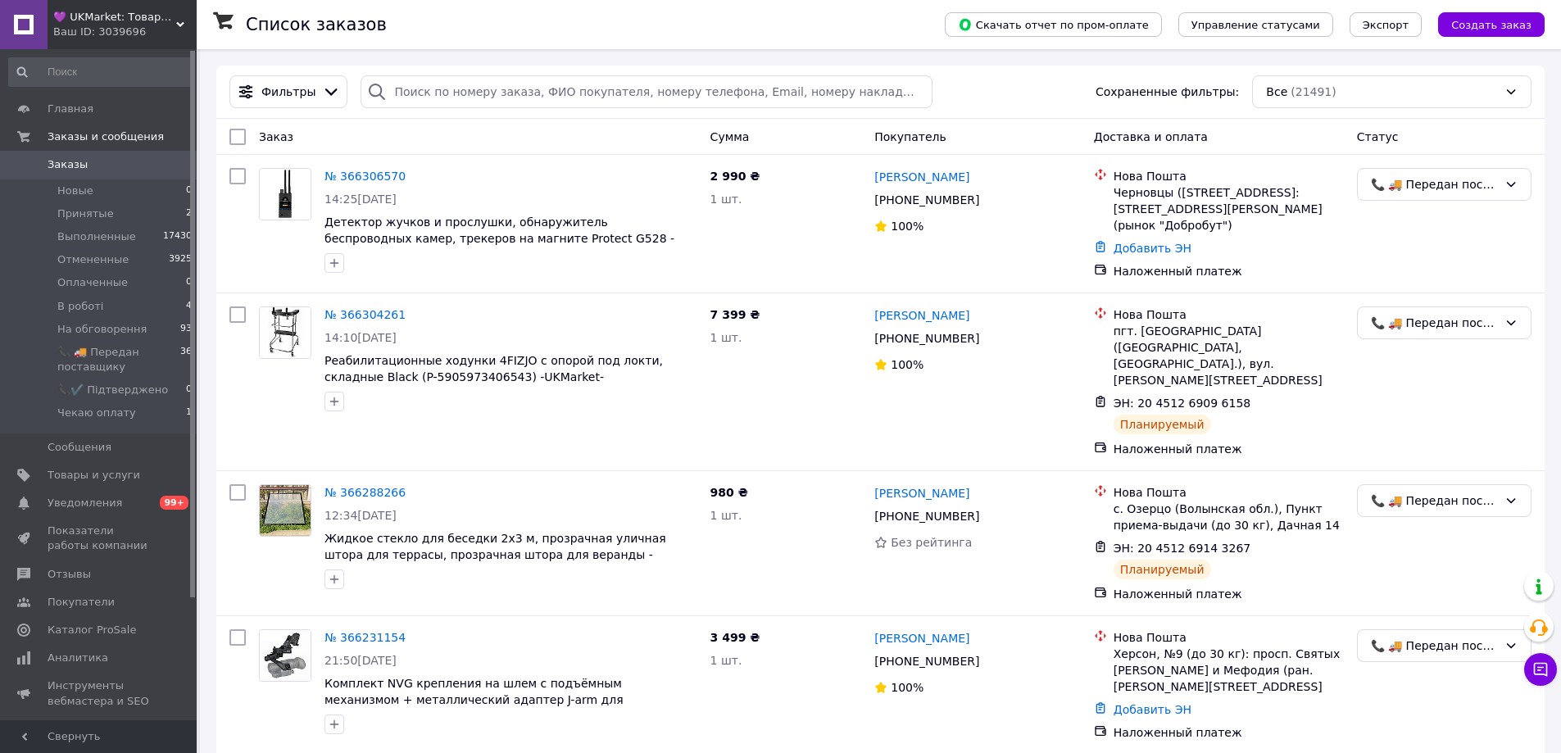
click at [1011, 84] on div "Фильтры Сохраненные фильтры: Все (21491)" at bounding box center [880, 91] width 1315 height 33
click at [620, 179] on div "№ 366306570" at bounding box center [511, 176] width 376 height 20
click at [604, 181] on div "№ 366306570" at bounding box center [511, 176] width 376 height 20
click at [53, 503] on span "Уведомления" at bounding box center [85, 503] width 75 height 15
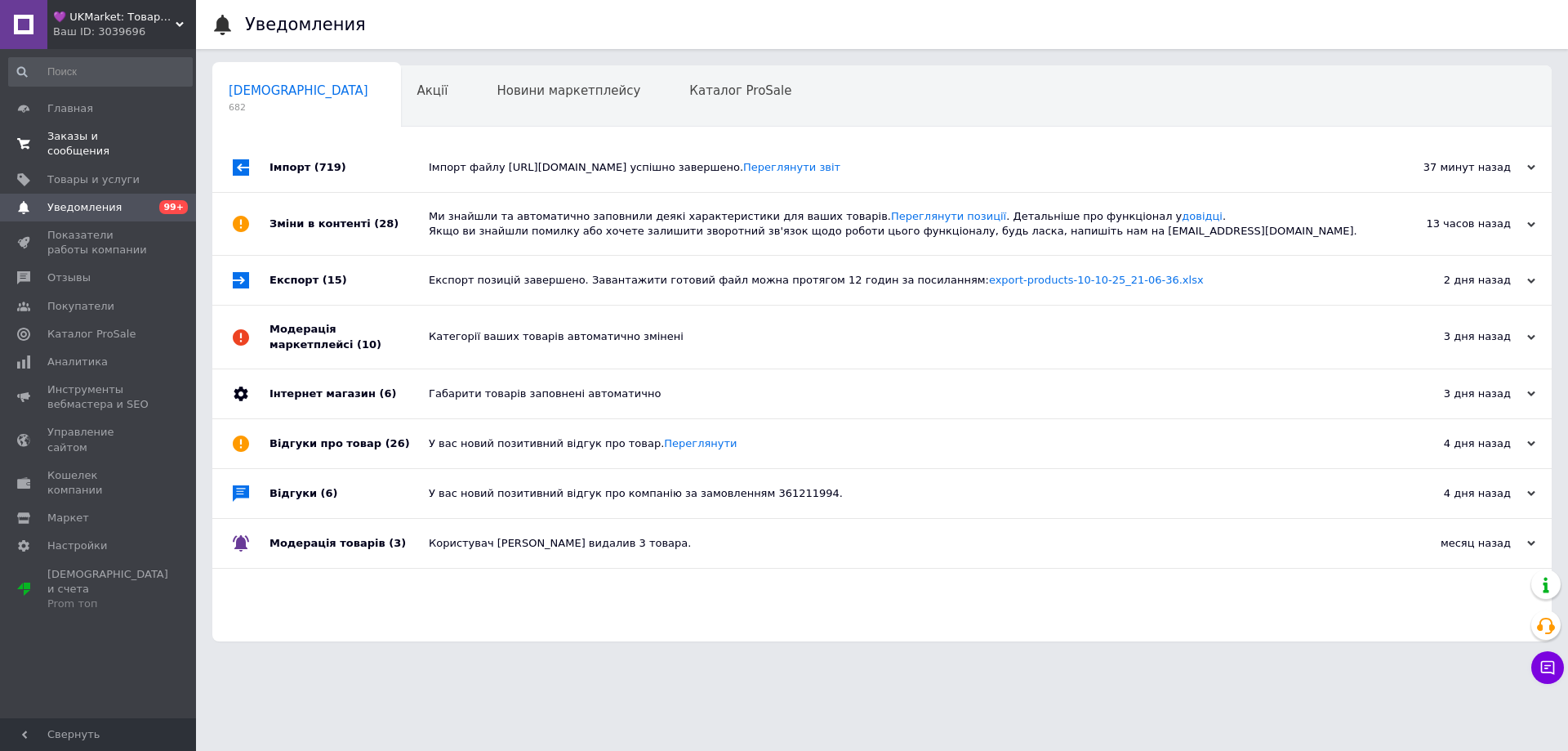
click at [58, 130] on span "Заказы и сообщения" at bounding box center [100, 143] width 104 height 29
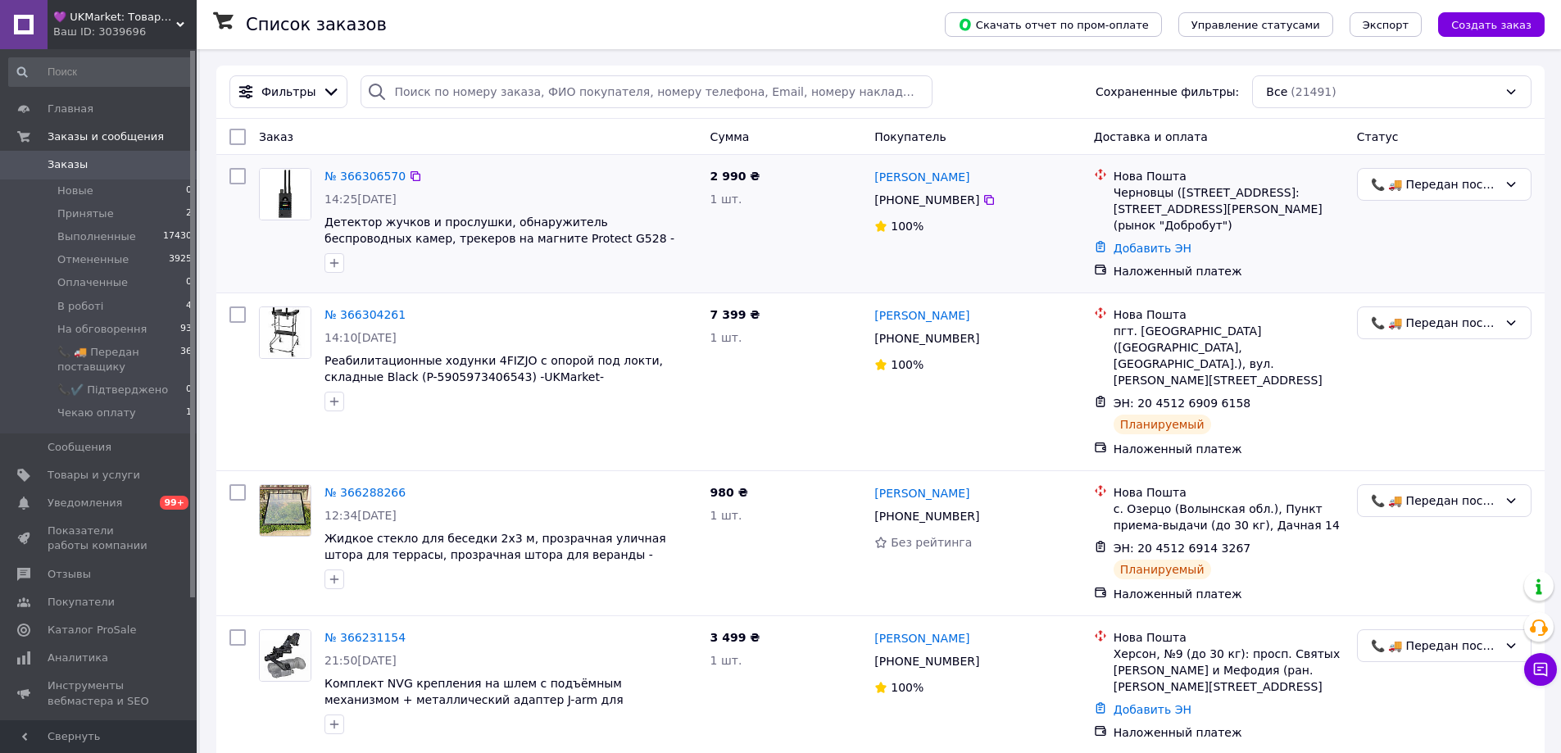
click at [796, 236] on div "2 990 ₴ 1 шт." at bounding box center [786, 223] width 165 height 125
click at [818, 229] on div "2 990 ₴ 1 шт." at bounding box center [786, 223] width 165 height 125
click at [764, 215] on div "2 990 ₴ 1 шт." at bounding box center [786, 223] width 165 height 125
click at [796, 195] on div "1 шт." at bounding box center [786, 199] width 152 height 16
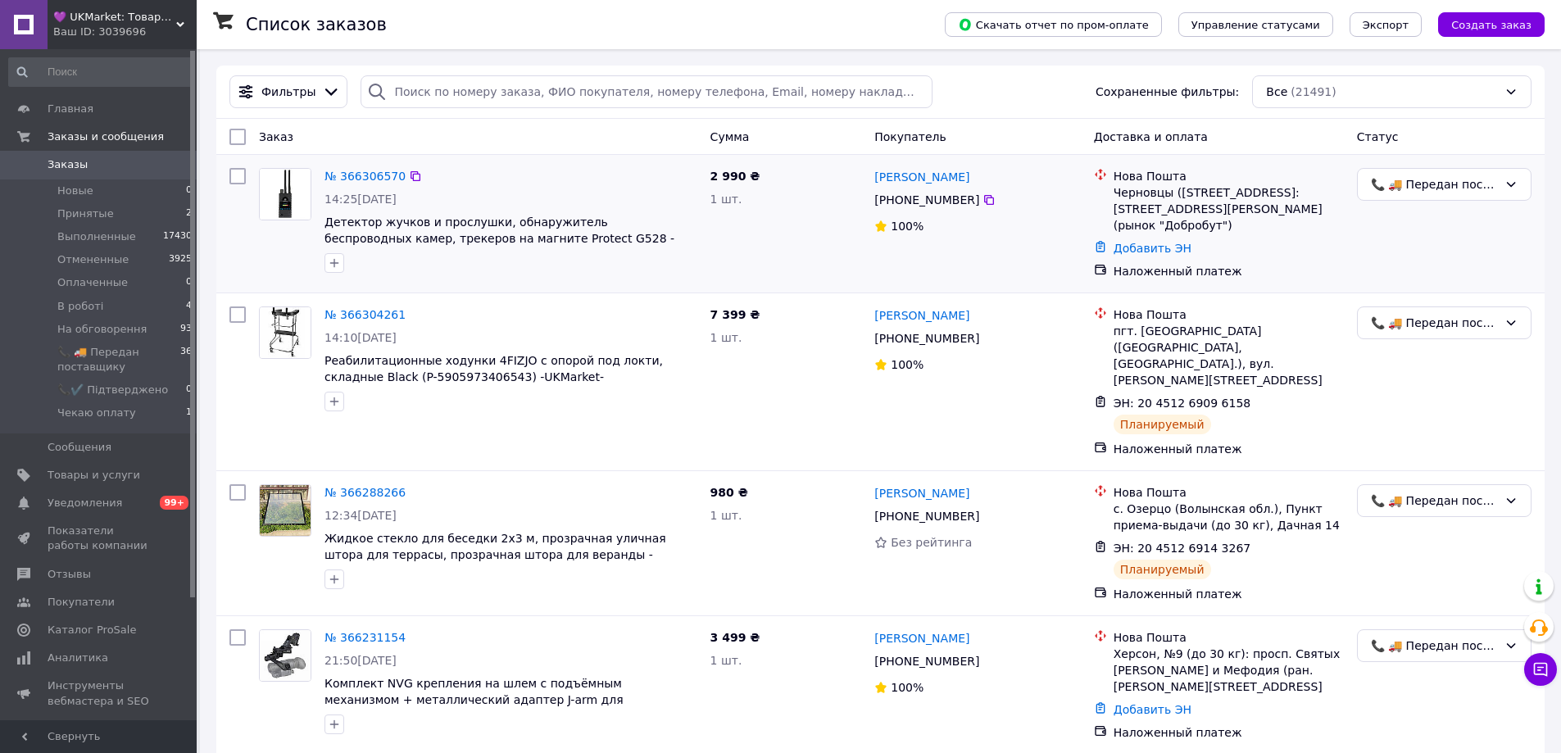
click at [793, 200] on div "1 шт." at bounding box center [786, 199] width 152 height 16
